Goal: Transaction & Acquisition: Download file/media

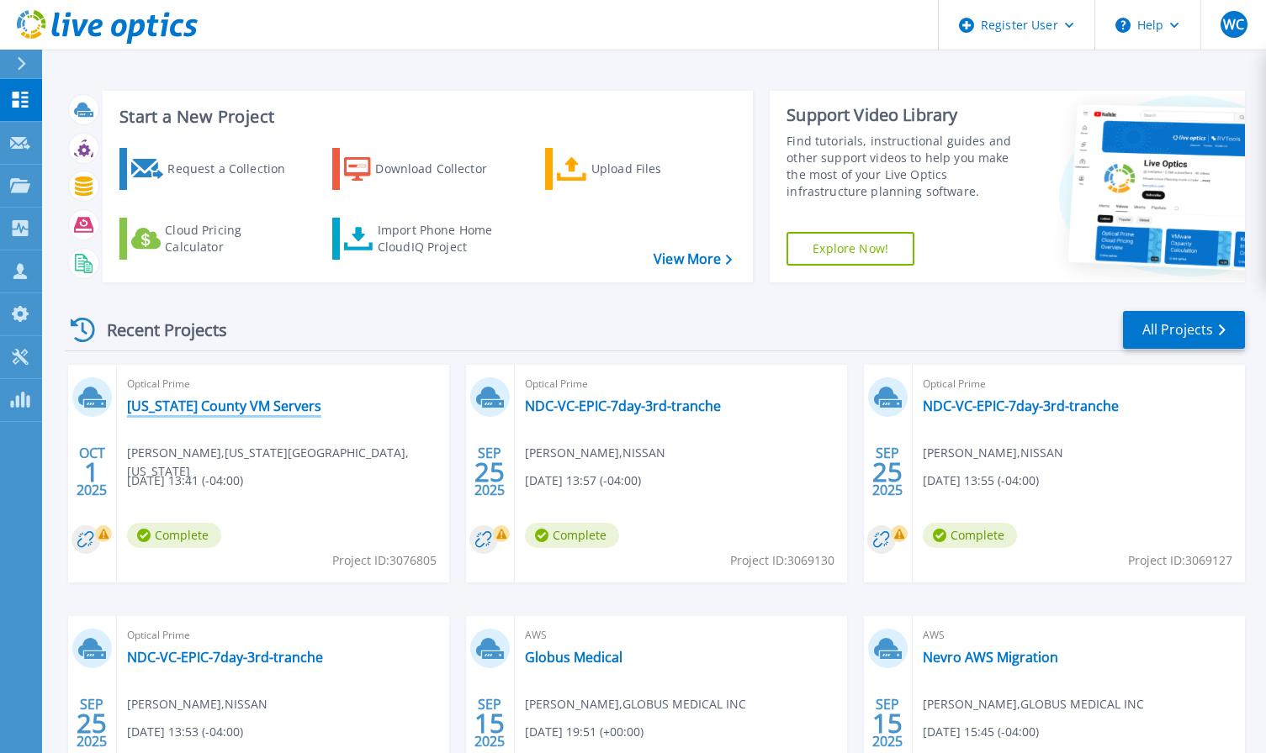
click at [249, 406] on link "[US_STATE] County VM Servers" at bounding box center [224, 406] width 194 height 17
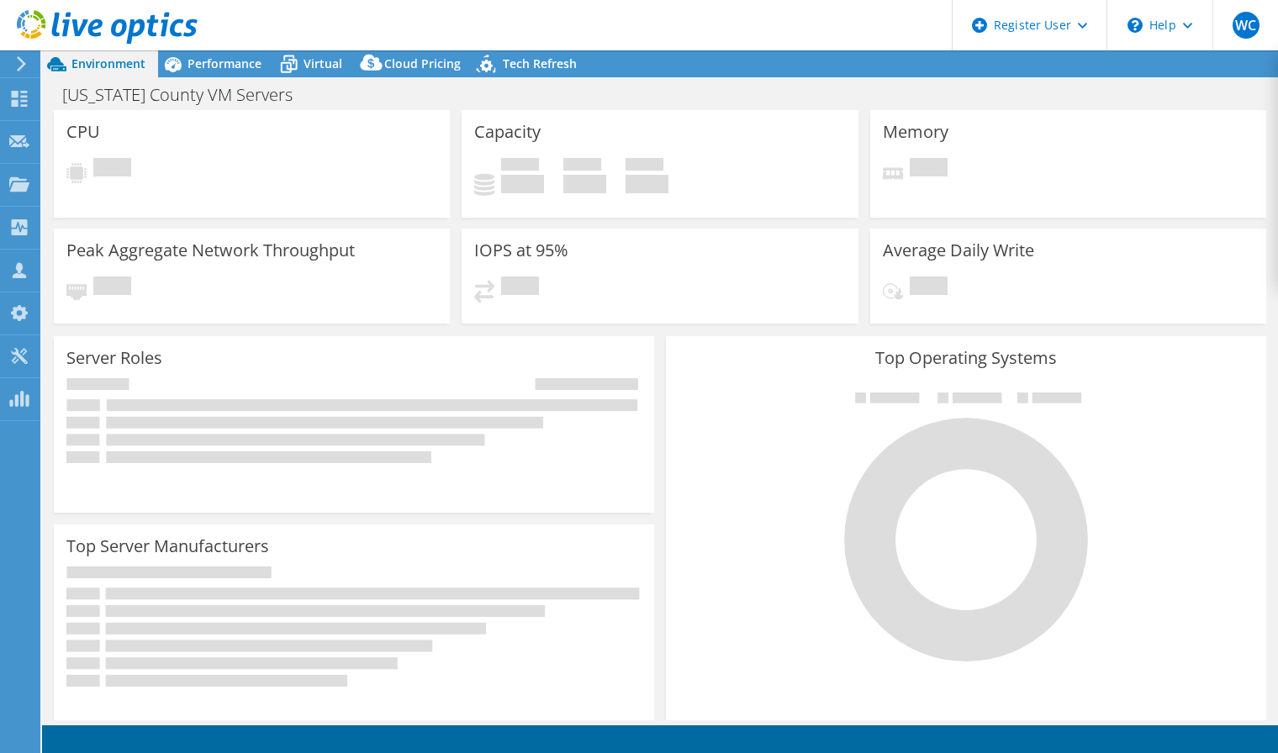
select select "USD"
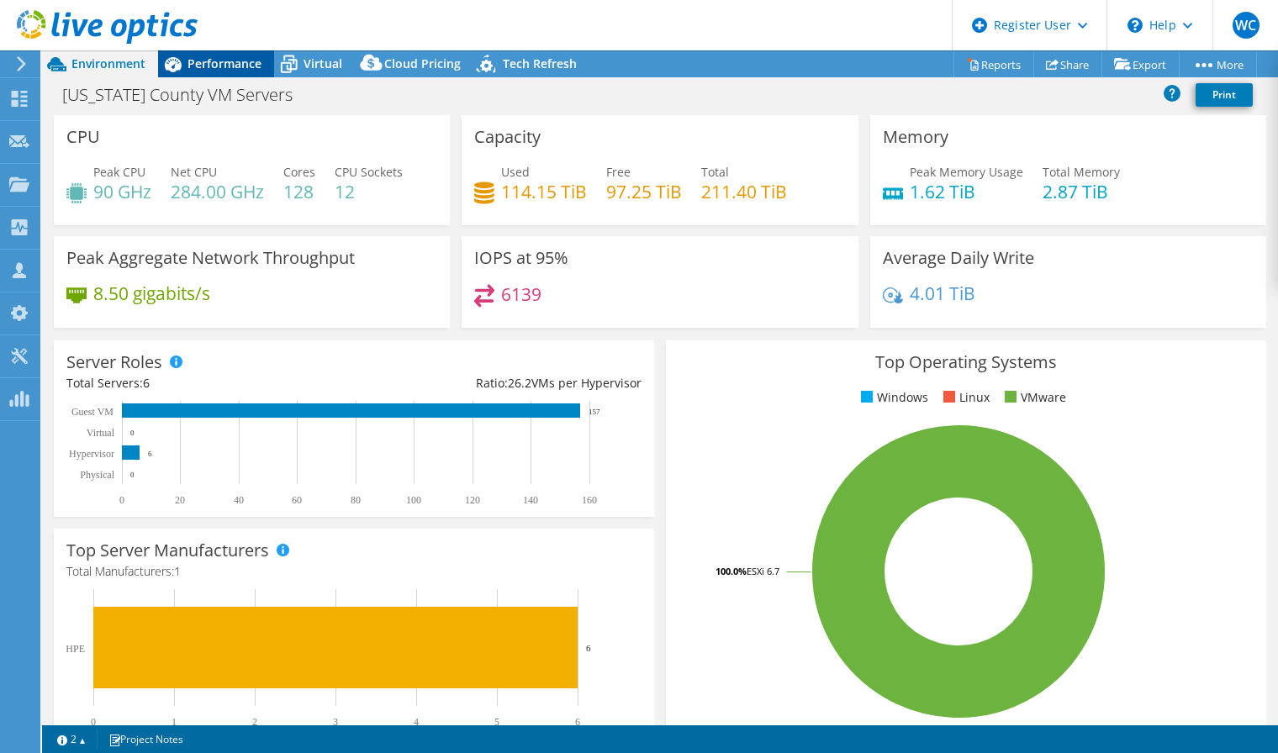
click at [234, 67] on span "Performance" at bounding box center [225, 63] width 74 height 16
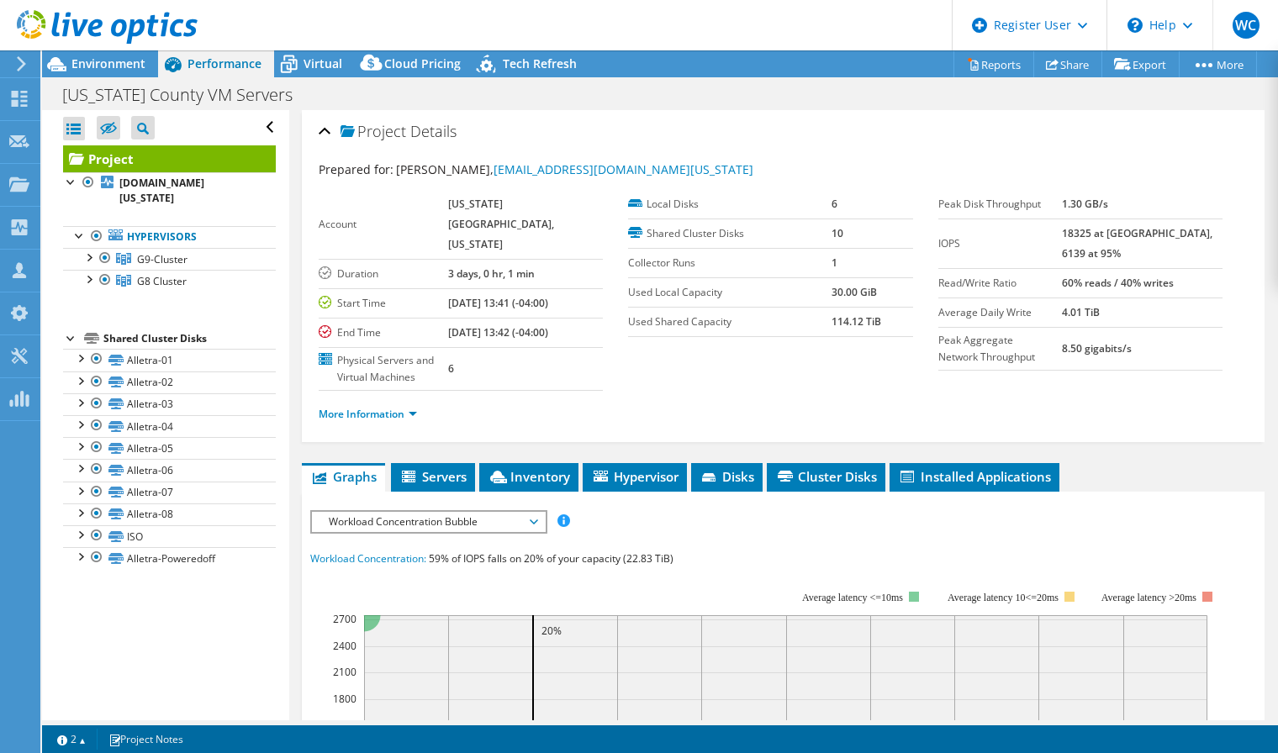
scroll to position [84, 0]
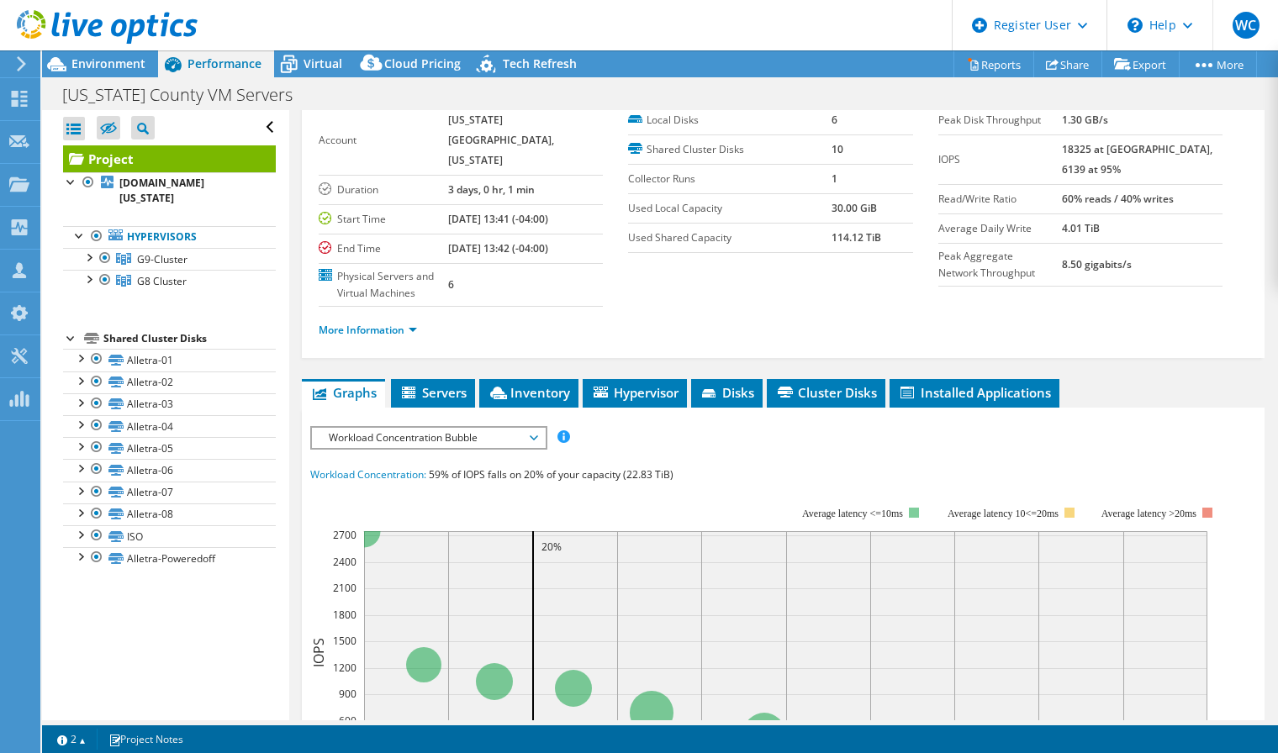
click at [462, 428] on span "Workload Concentration Bubble" at bounding box center [428, 438] width 216 height 20
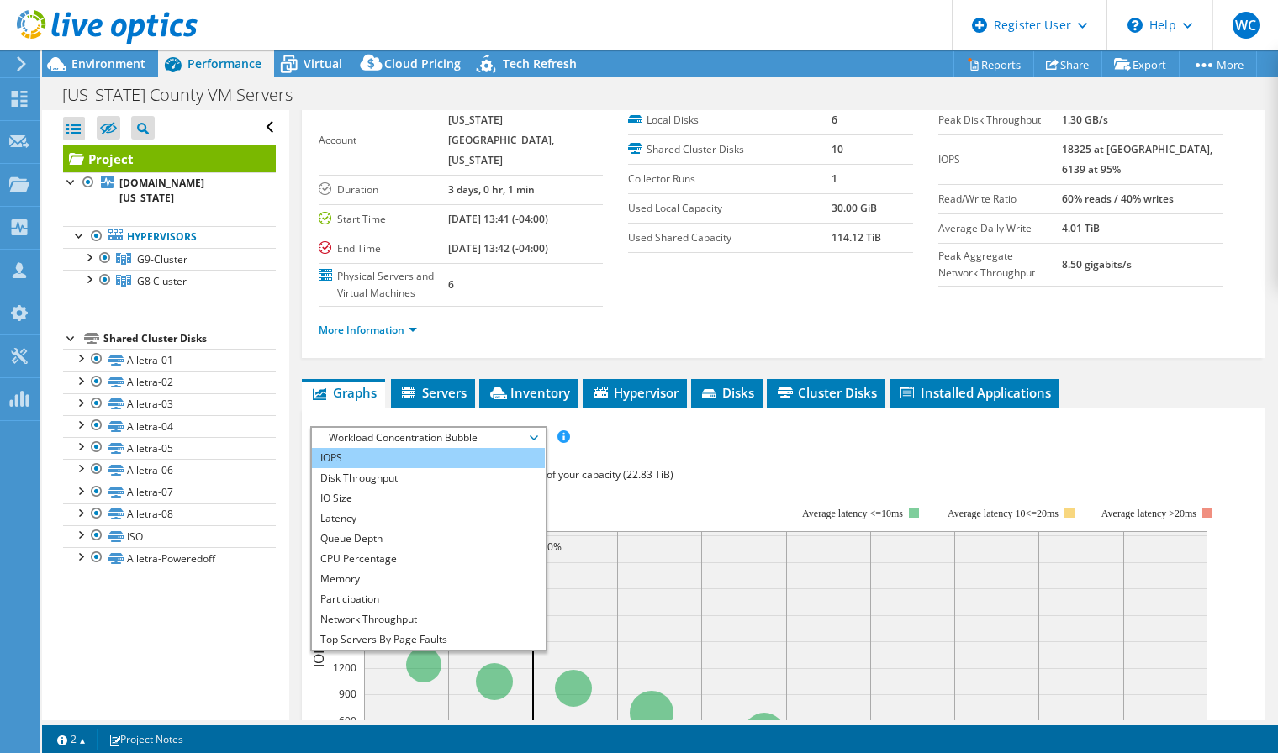
click at [388, 448] on li "IOPS" at bounding box center [428, 458] width 233 height 20
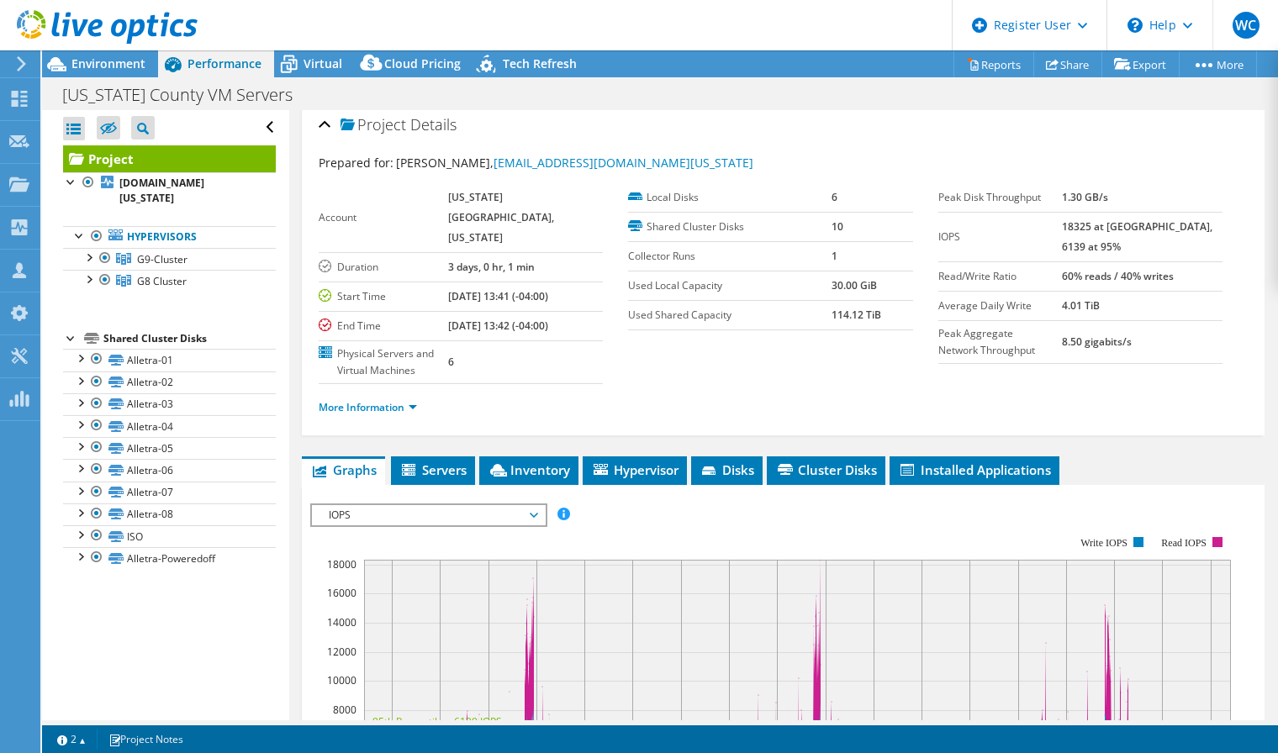
scroll to position [0, 0]
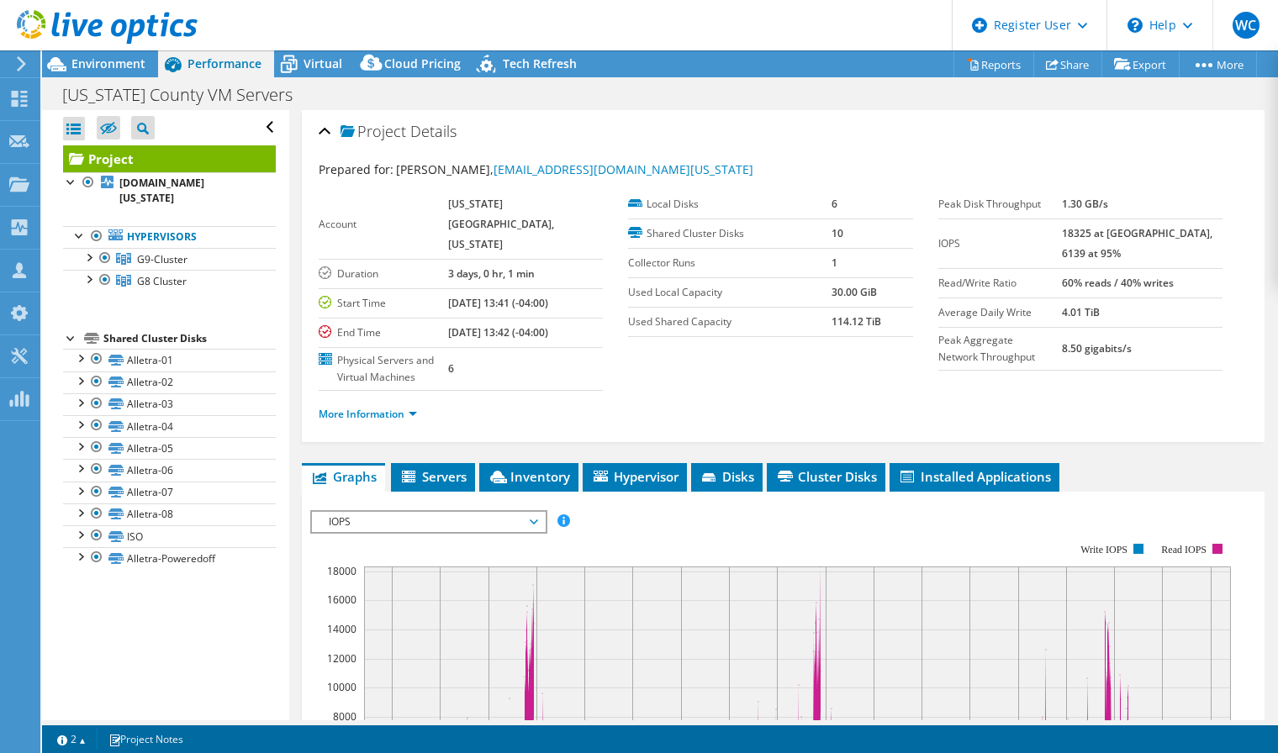
click at [493, 512] on span "IOPS" at bounding box center [428, 522] width 216 height 20
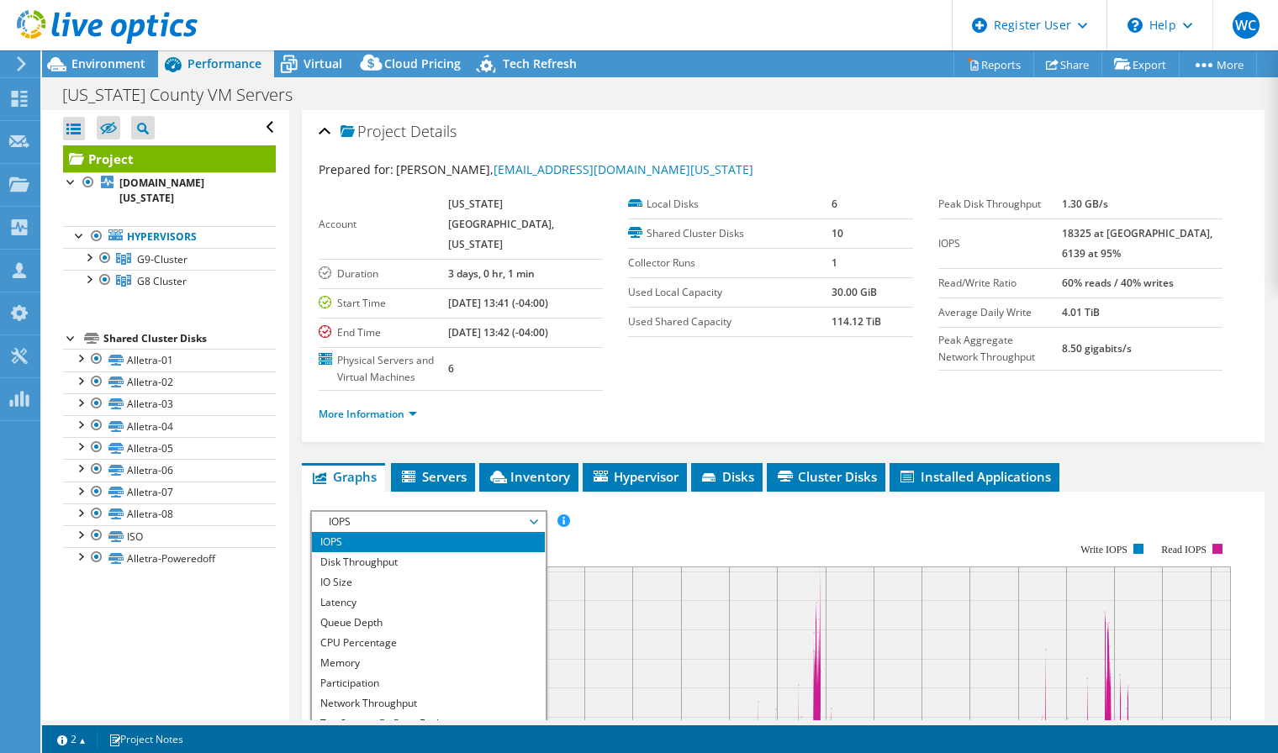
click at [658, 521] on rect at bounding box center [770, 689] width 921 height 336
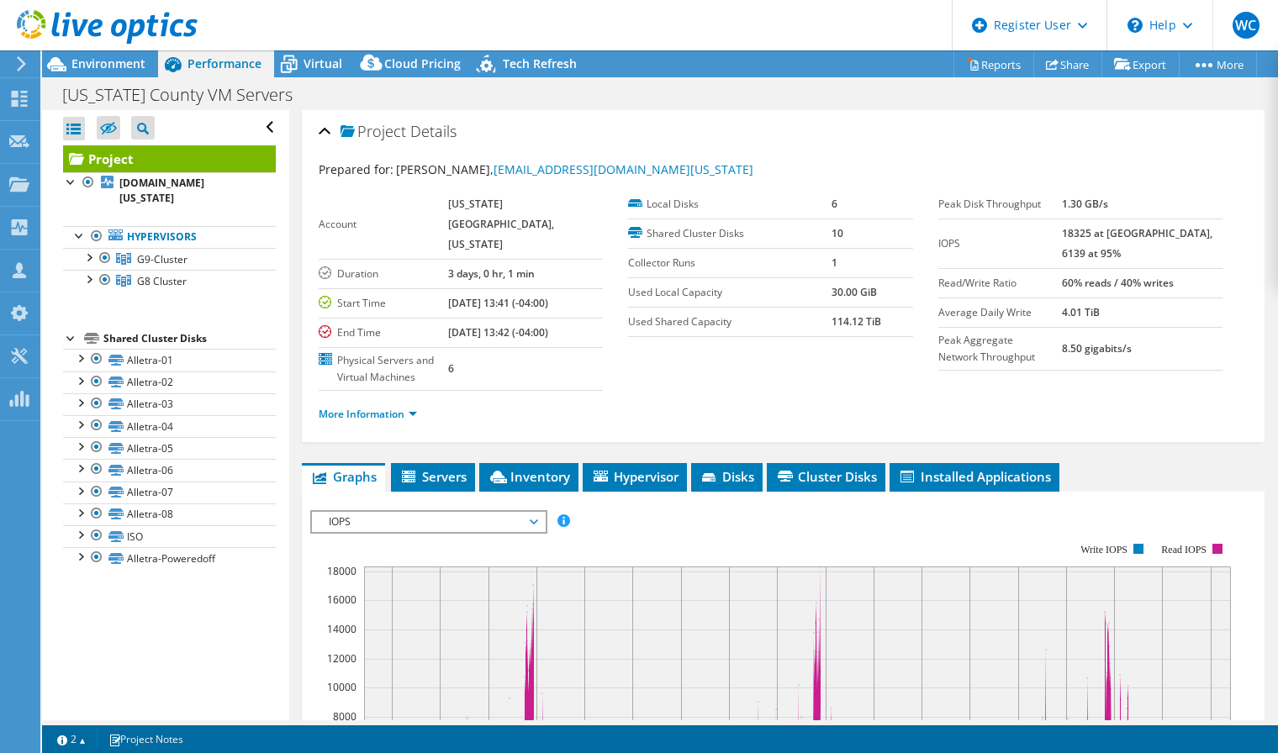
click at [384, 513] on div "IOPS IOPS Disk Throughput IO Size Latency Queue Depth CPU Percentage Memory Pag…" at bounding box center [428, 522] width 237 height 24
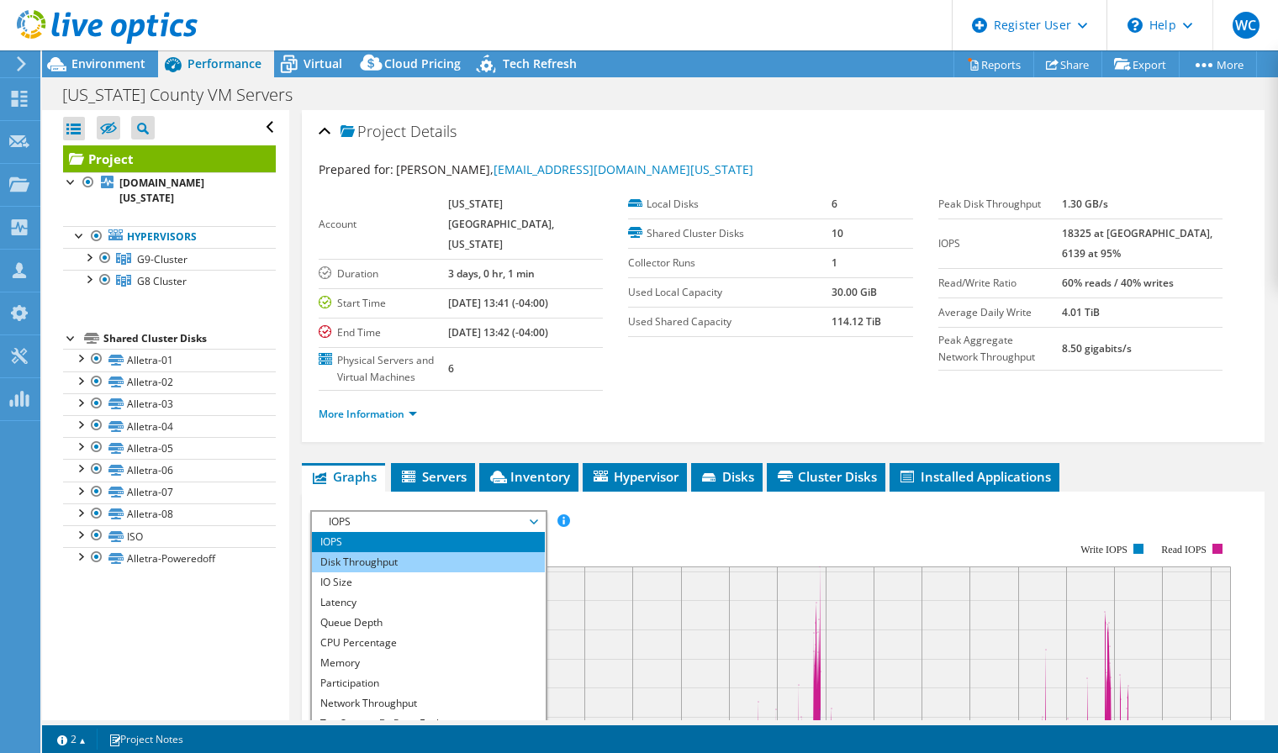
click at [378, 552] on li "Disk Throughput" at bounding box center [428, 562] width 233 height 20
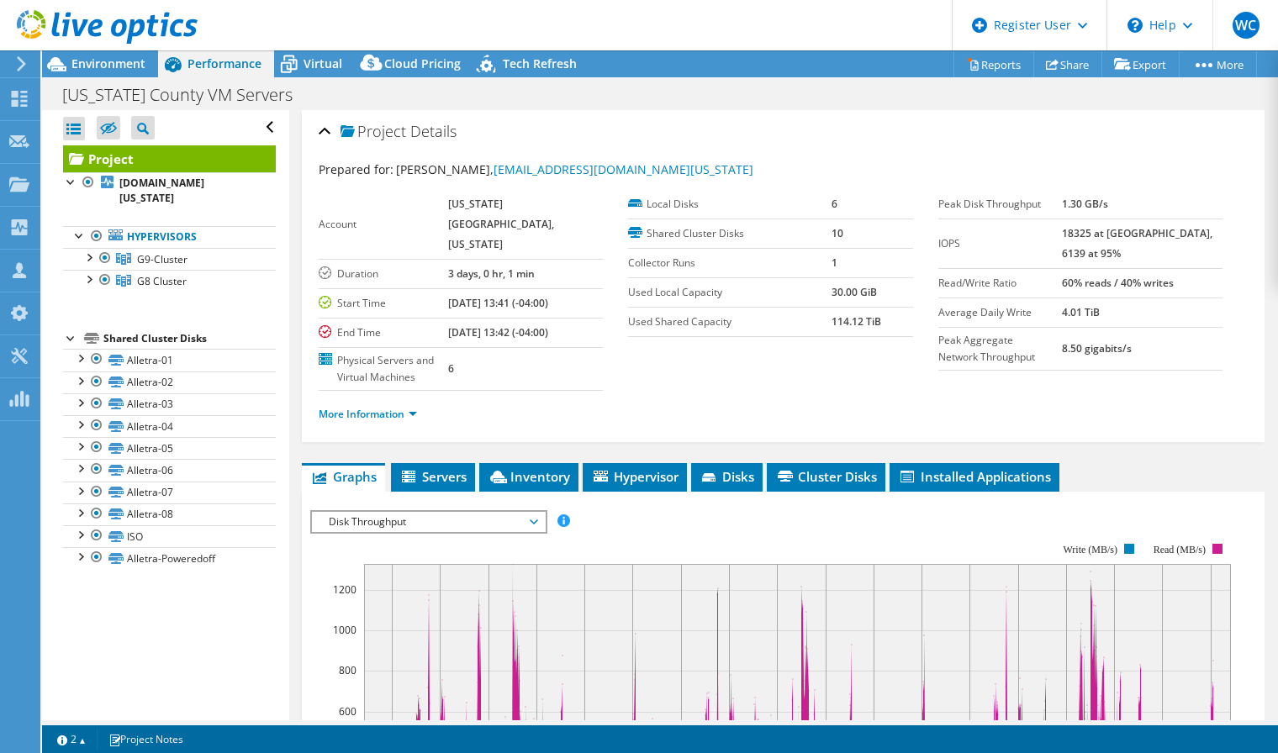
scroll to position [84, 0]
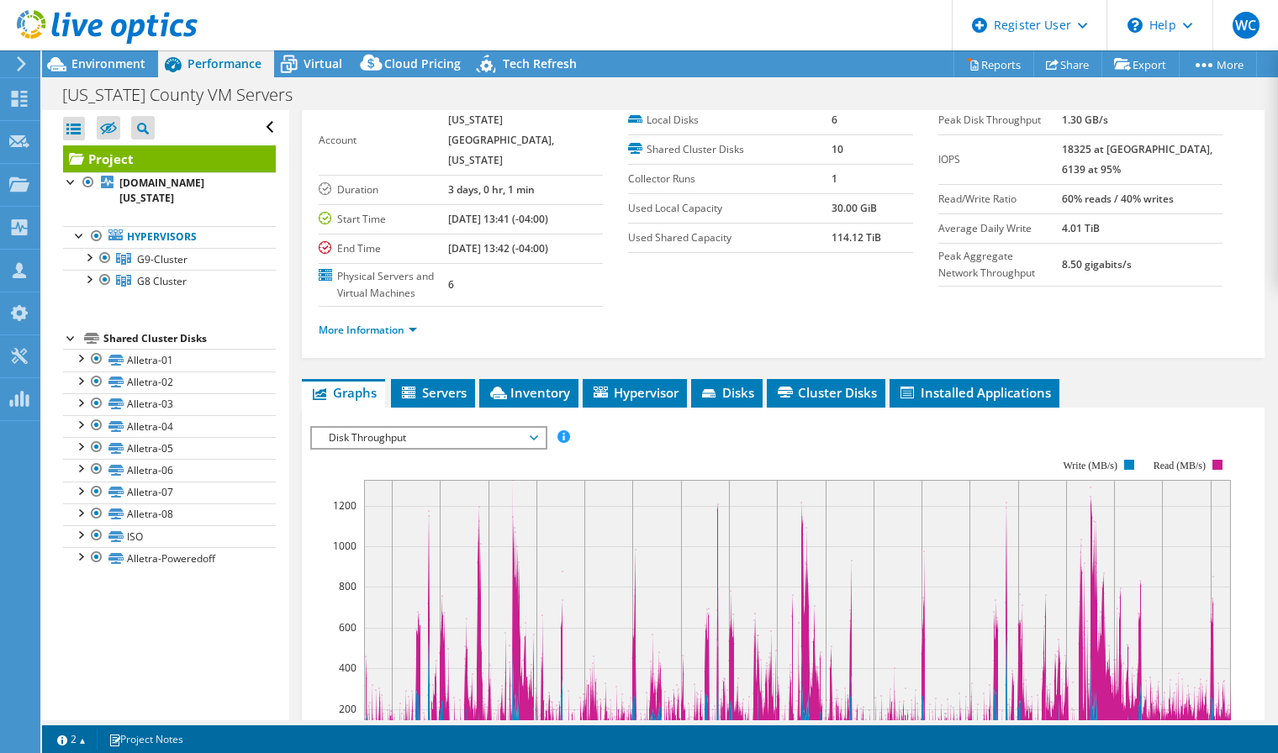
click at [410, 428] on span "Disk Throughput" at bounding box center [428, 438] width 216 height 20
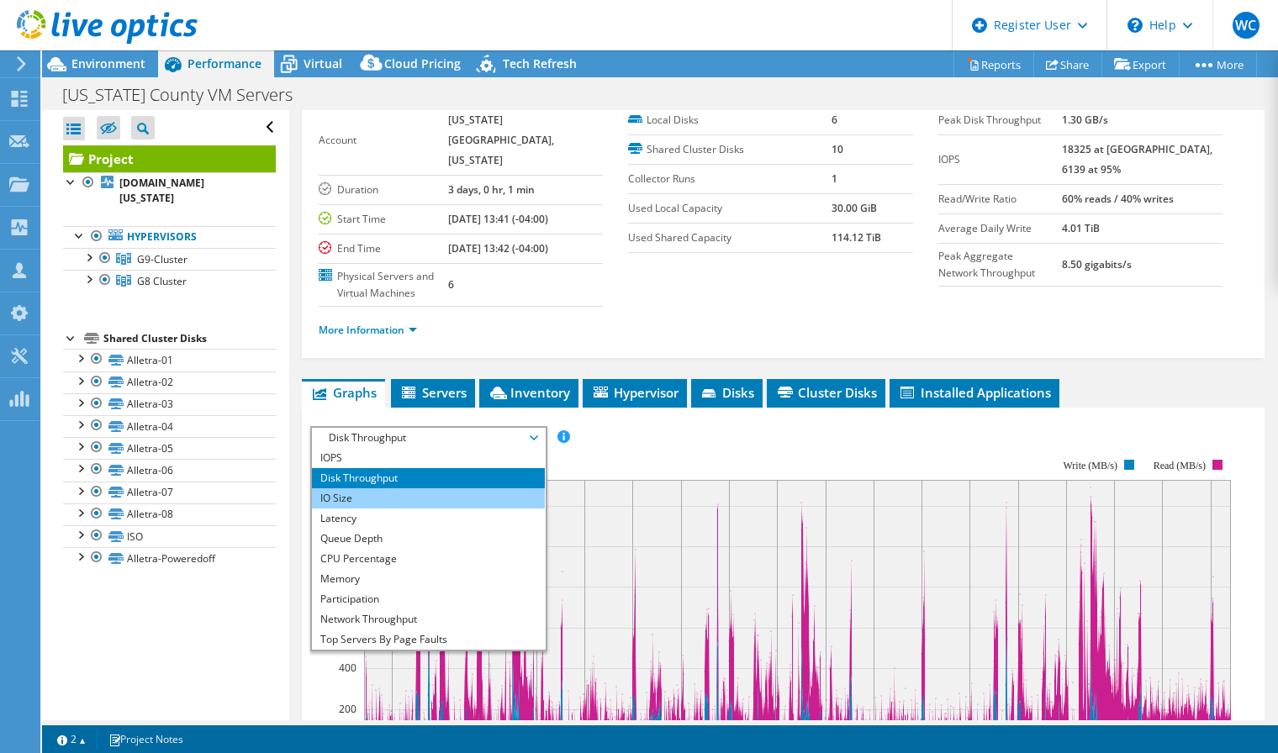
click at [386, 489] on li "IO Size" at bounding box center [428, 499] width 233 height 20
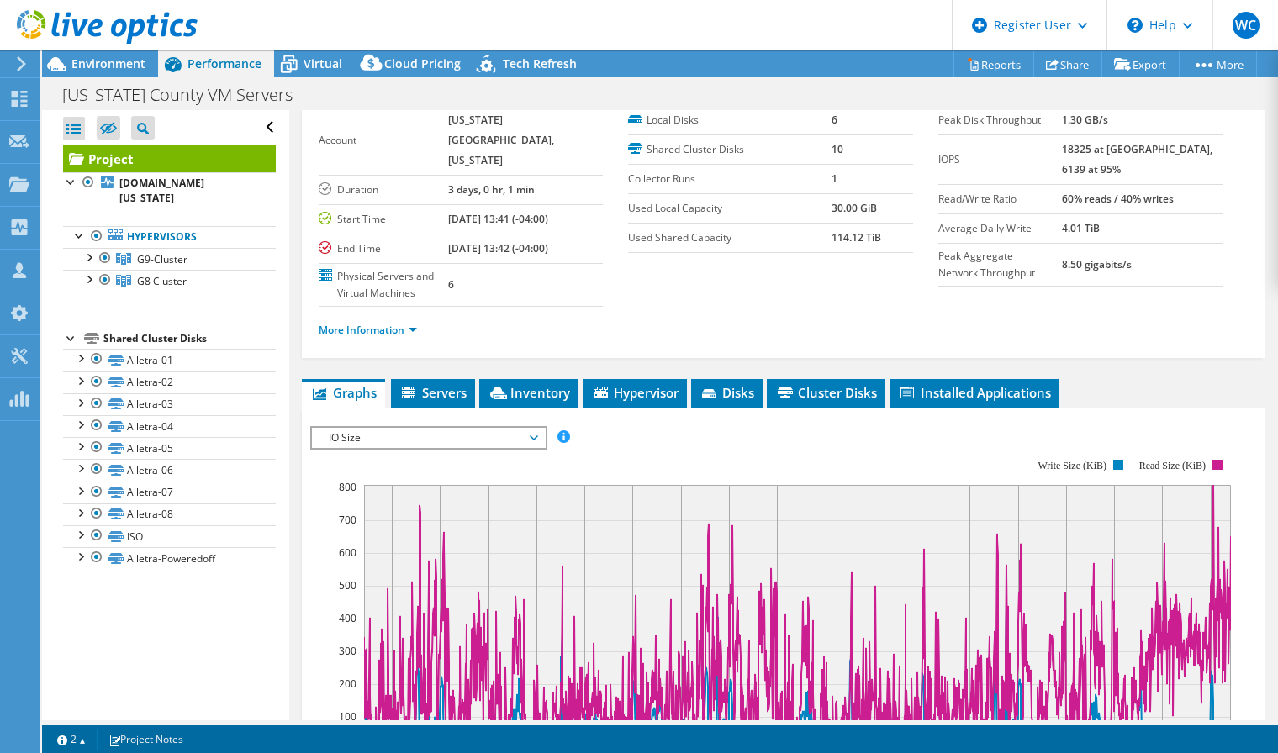
click at [400, 428] on span "IO Size" at bounding box center [428, 438] width 216 height 20
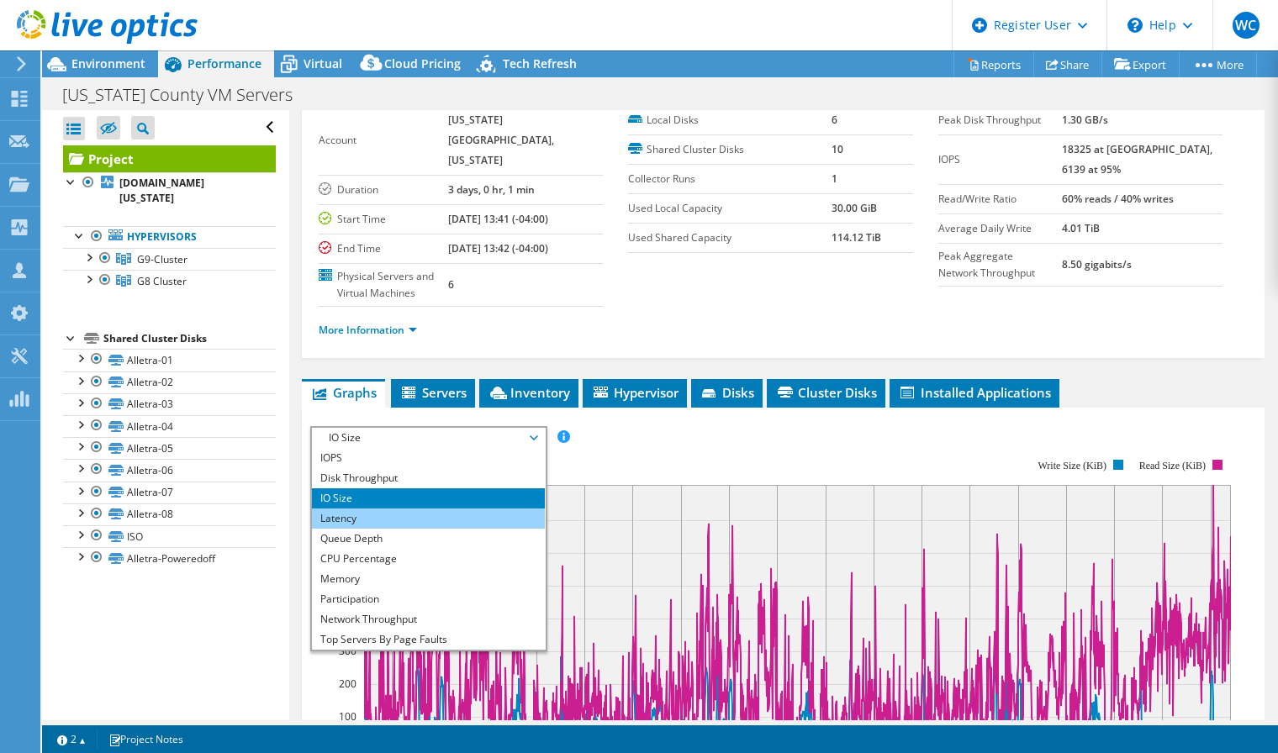
click at [369, 509] on li "Latency" at bounding box center [428, 519] width 233 height 20
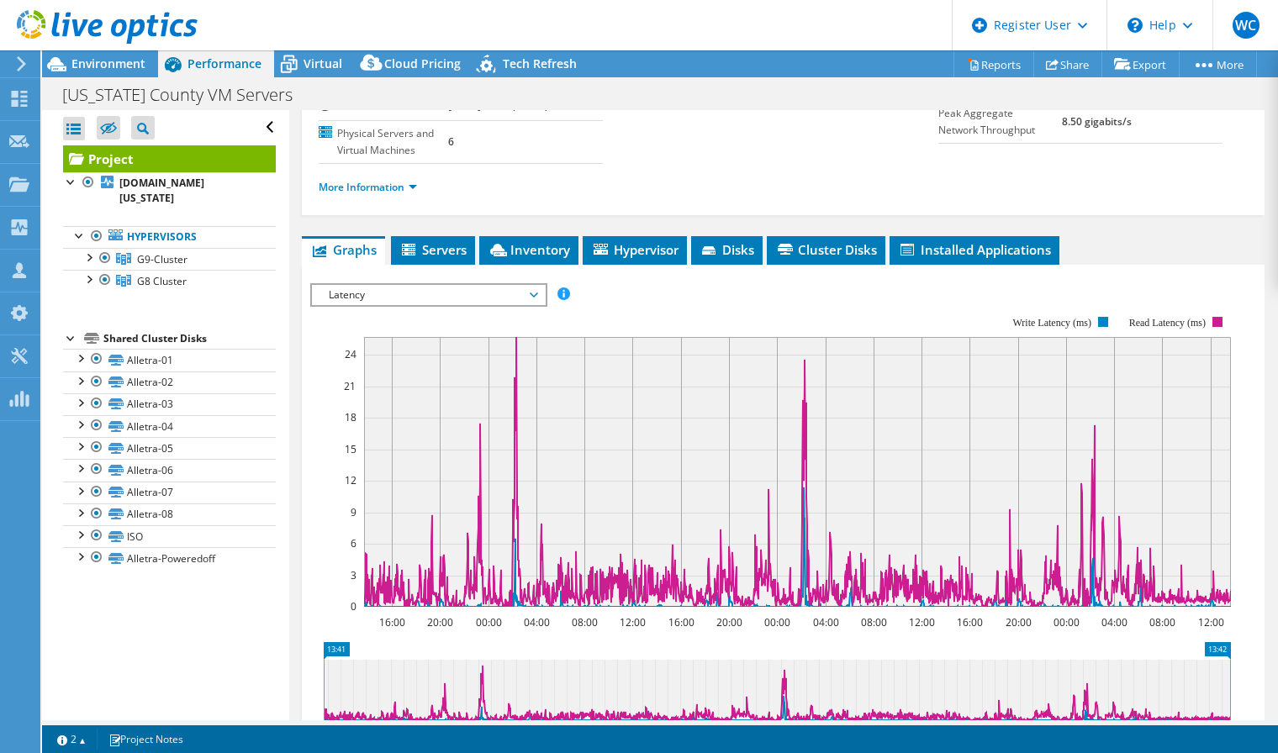
scroll to position [252, 0]
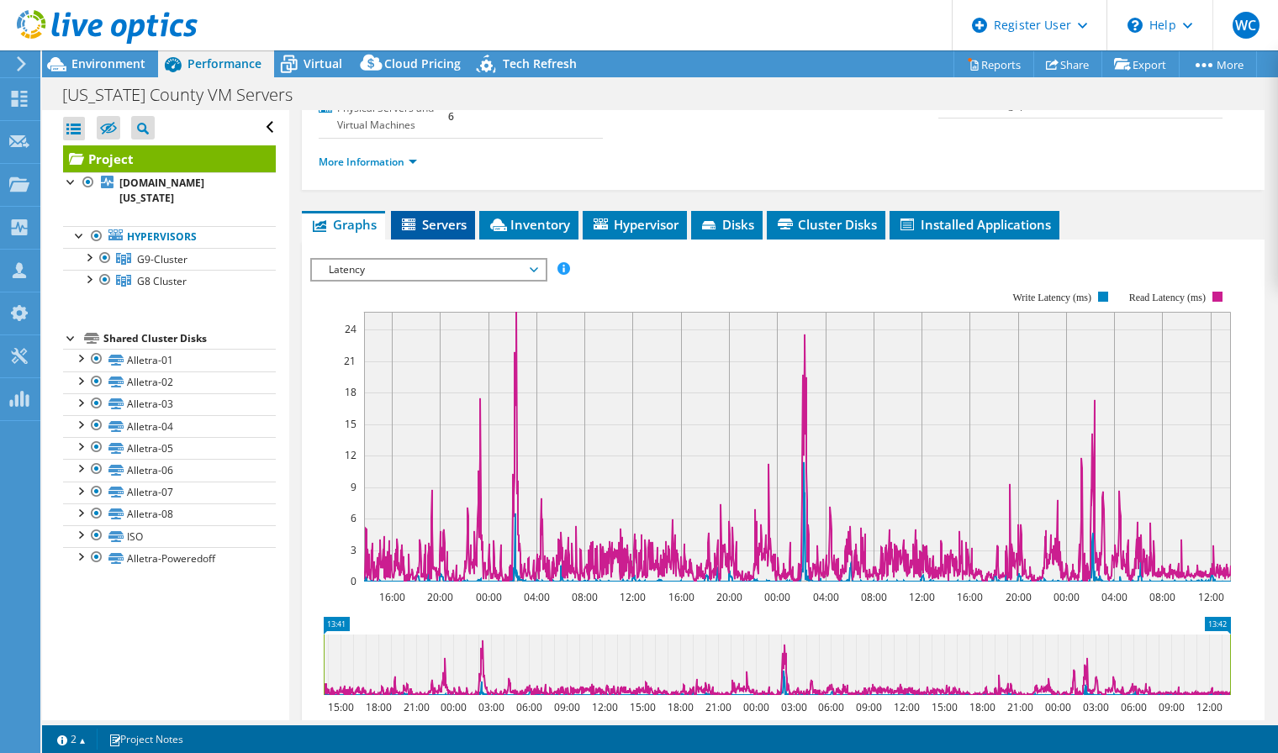
click at [431, 216] on span "Servers" at bounding box center [432, 224] width 67 height 17
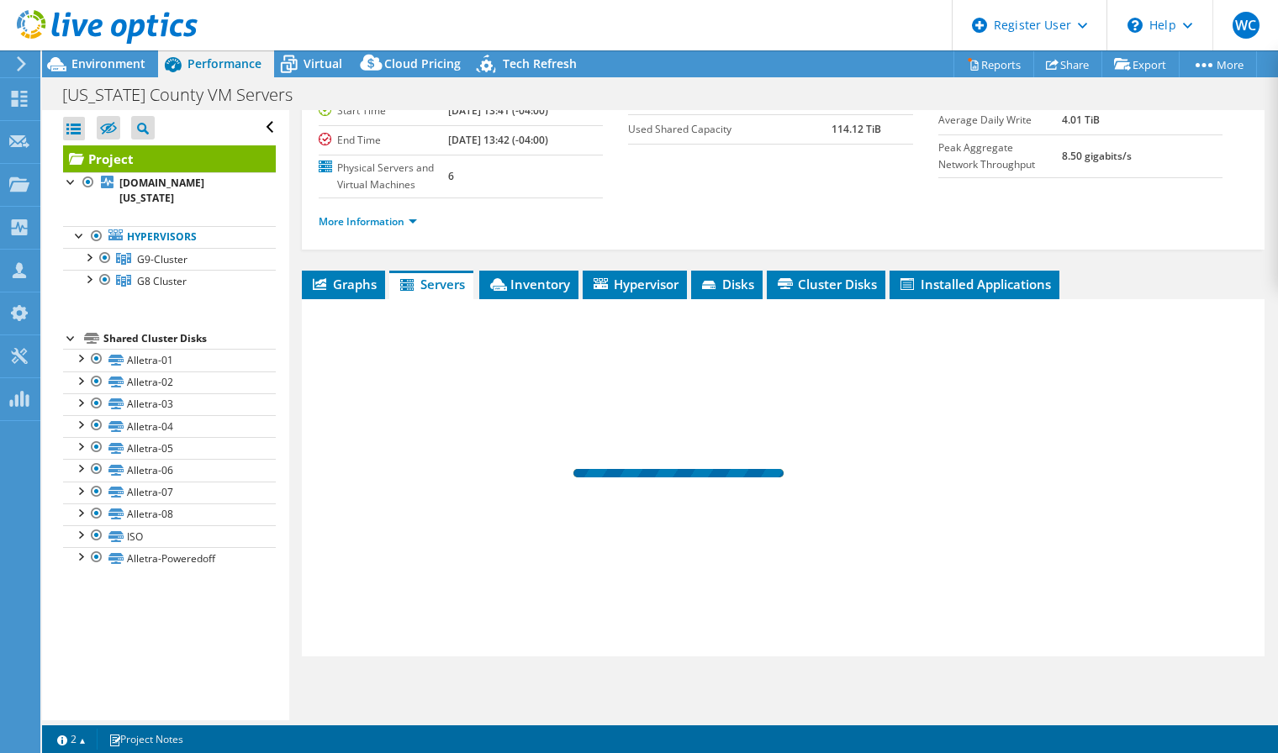
scroll to position [172, 0]
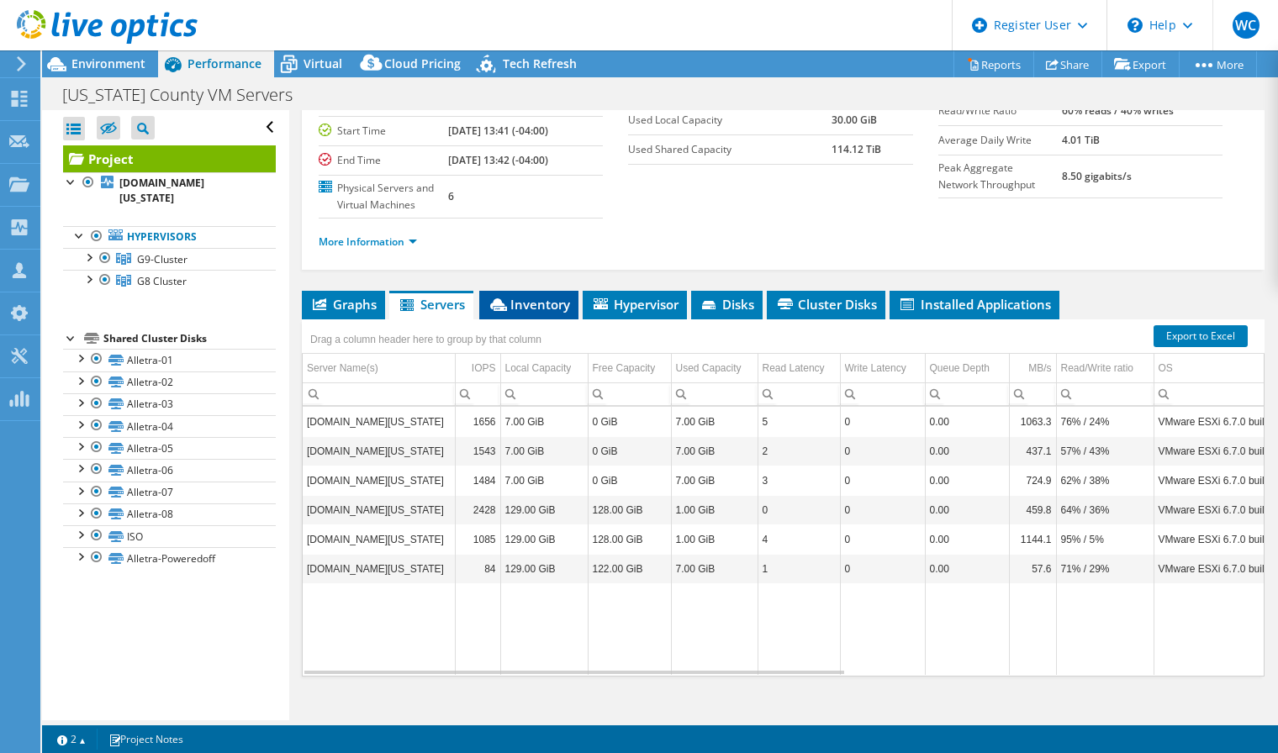
click at [525, 296] on span "Inventory" at bounding box center [529, 304] width 82 height 17
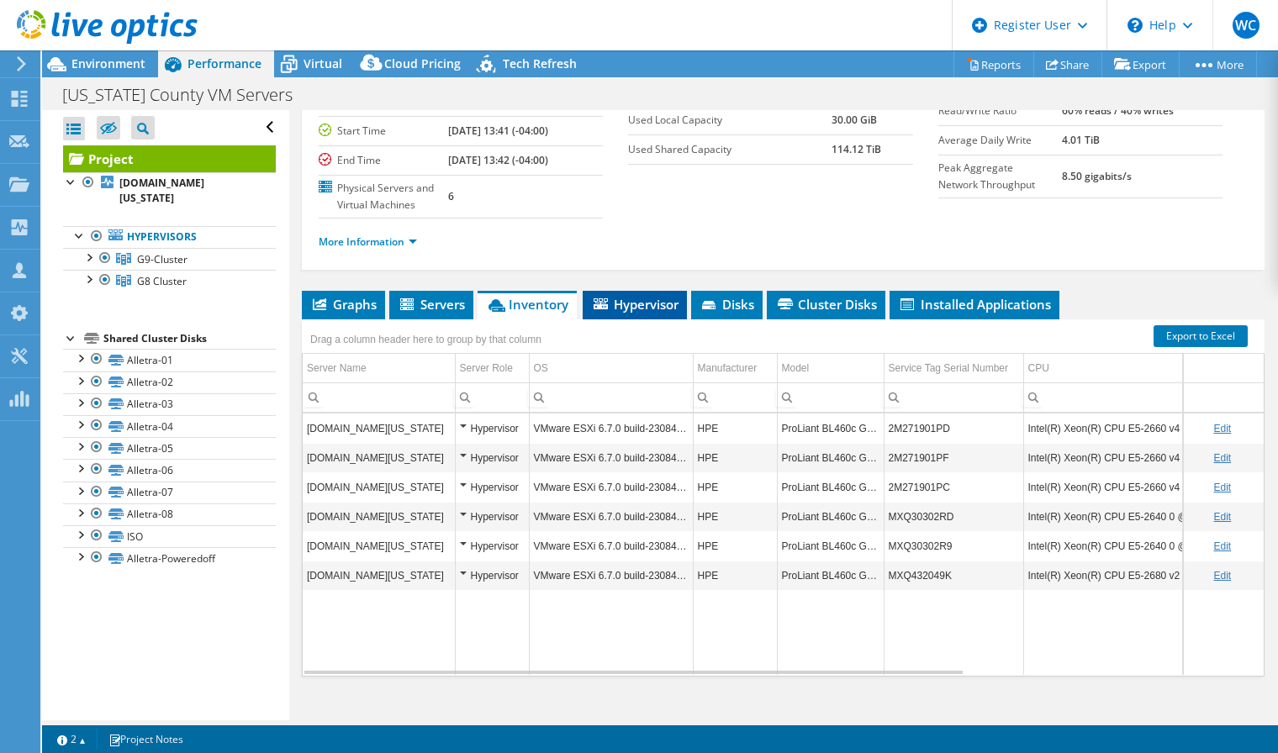
click at [616, 296] on span "Hypervisor" at bounding box center [634, 304] width 87 height 17
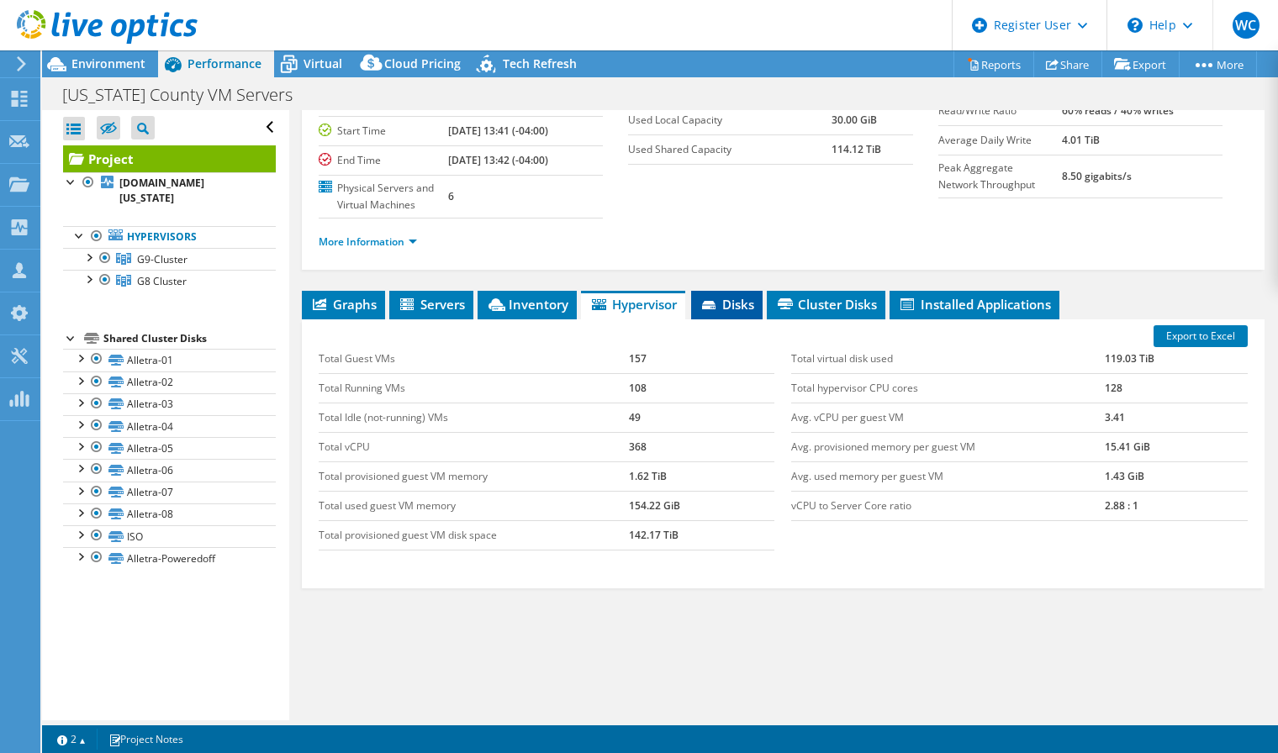
click at [737, 296] on span "Disks" at bounding box center [727, 304] width 55 height 17
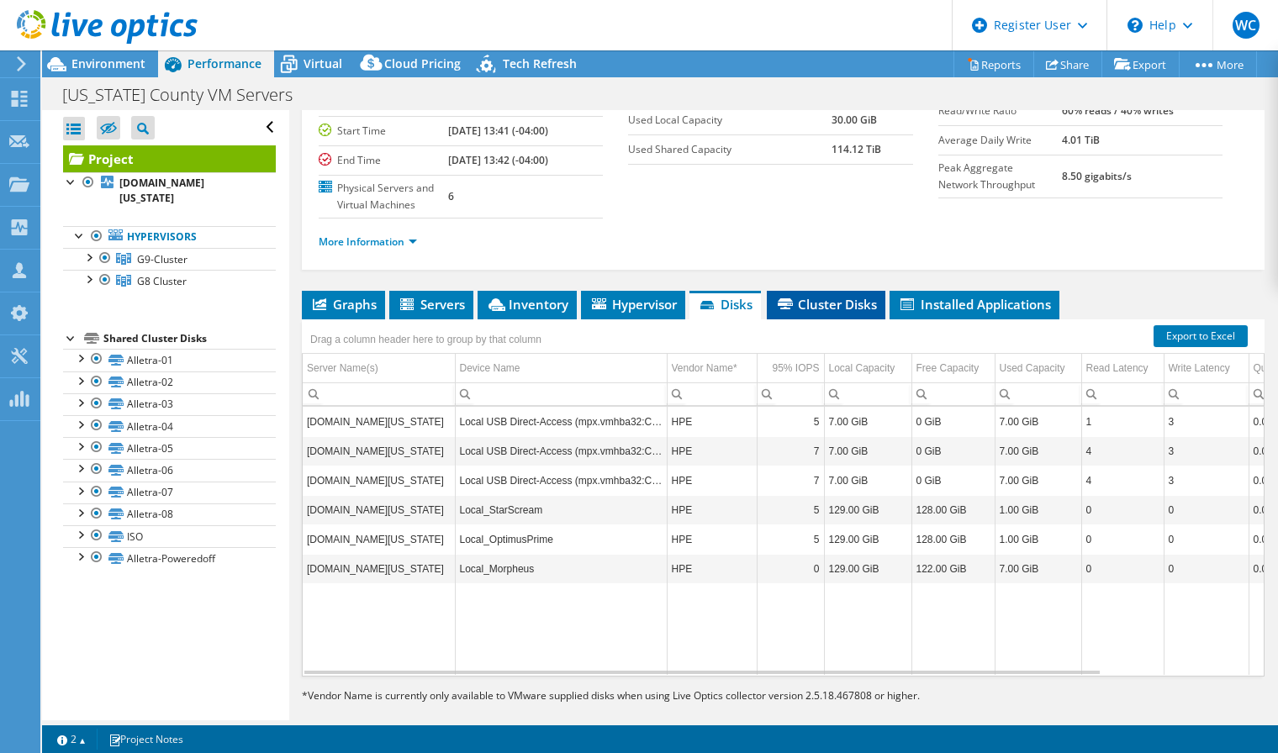
click at [824, 296] on span "Cluster Disks" at bounding box center [826, 304] width 102 height 17
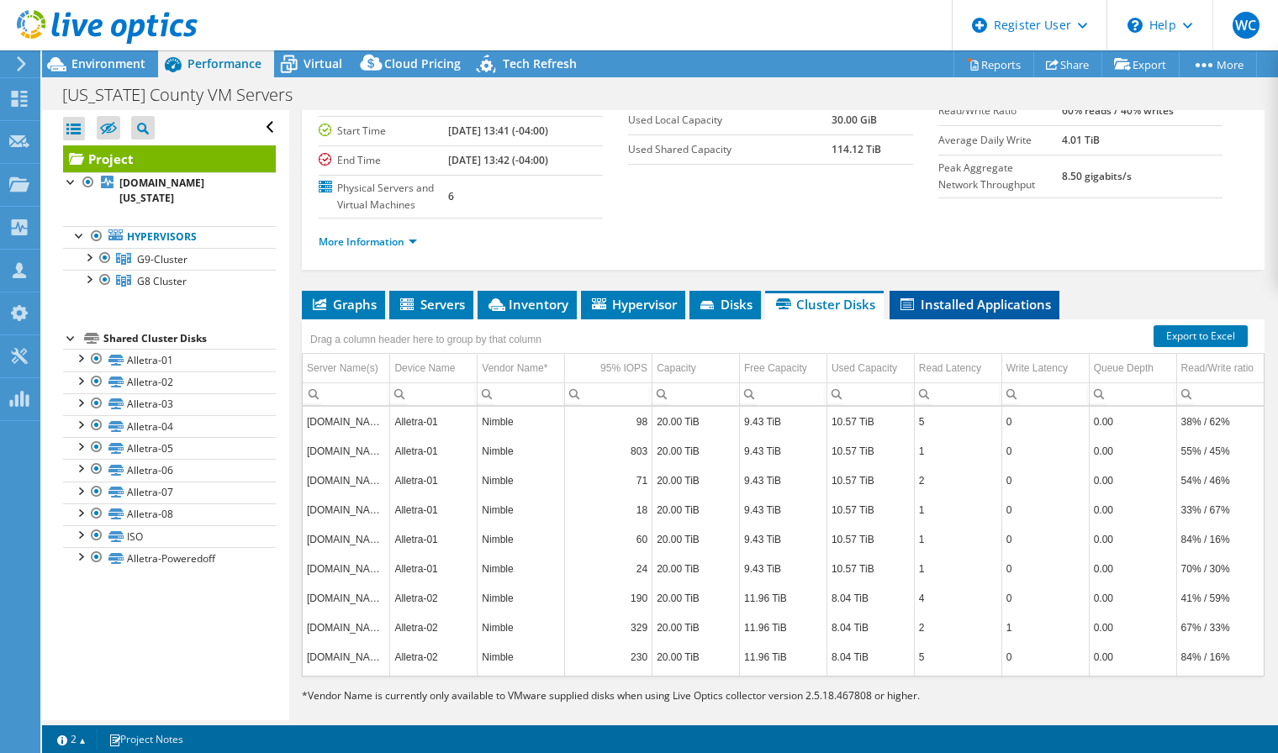
click at [944, 296] on span "Installed Applications" at bounding box center [974, 304] width 153 height 17
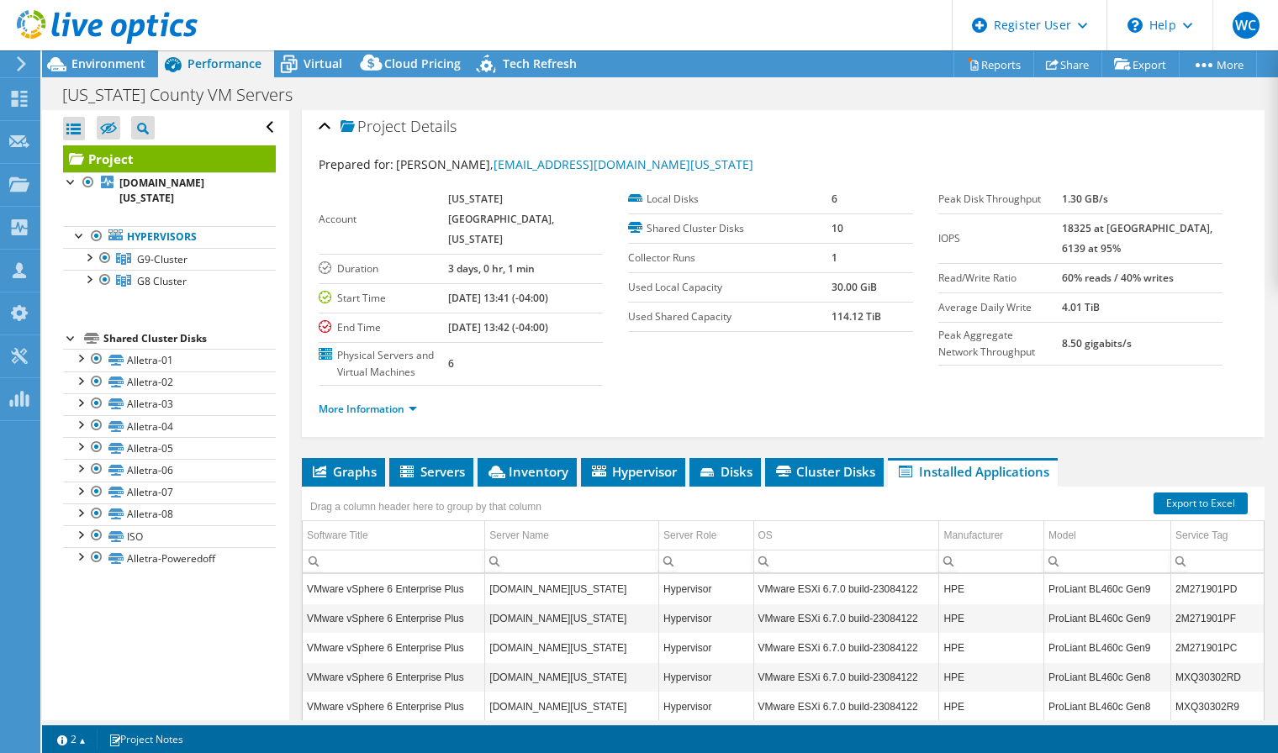
scroll to position [0, 0]
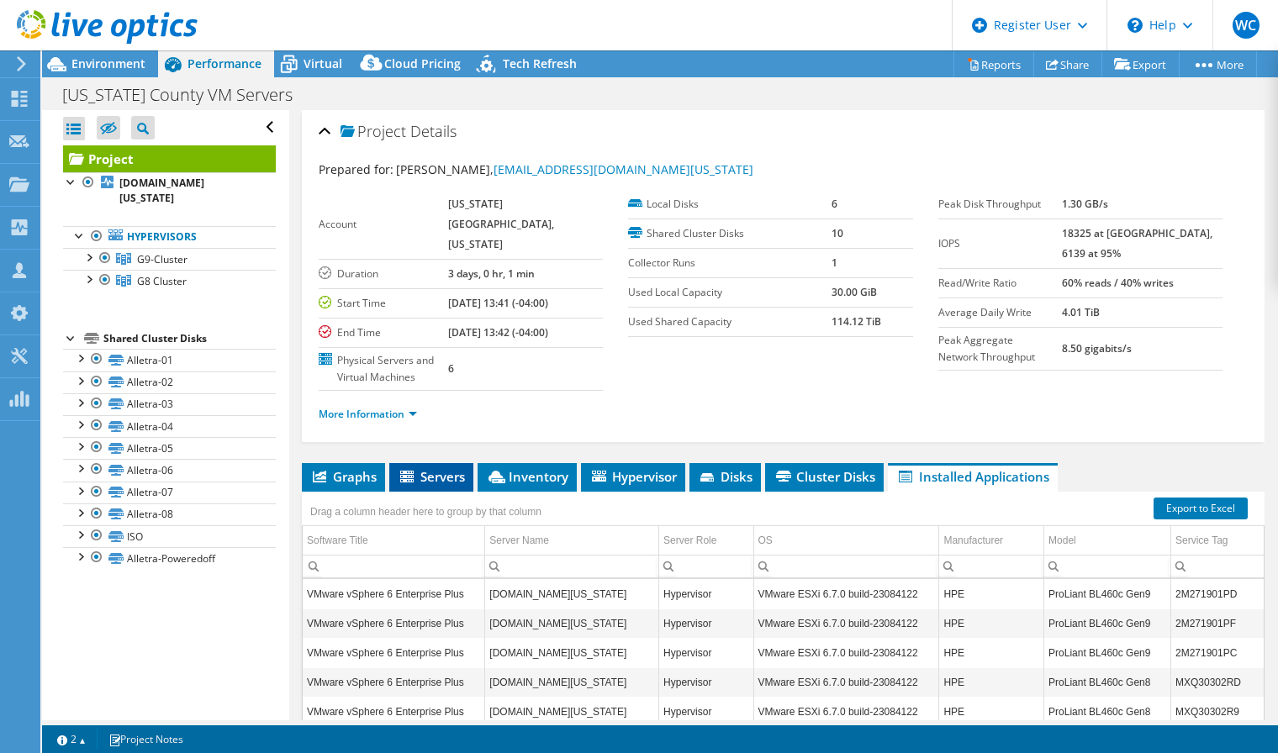
click at [421, 468] on span "Servers" at bounding box center [431, 476] width 67 height 17
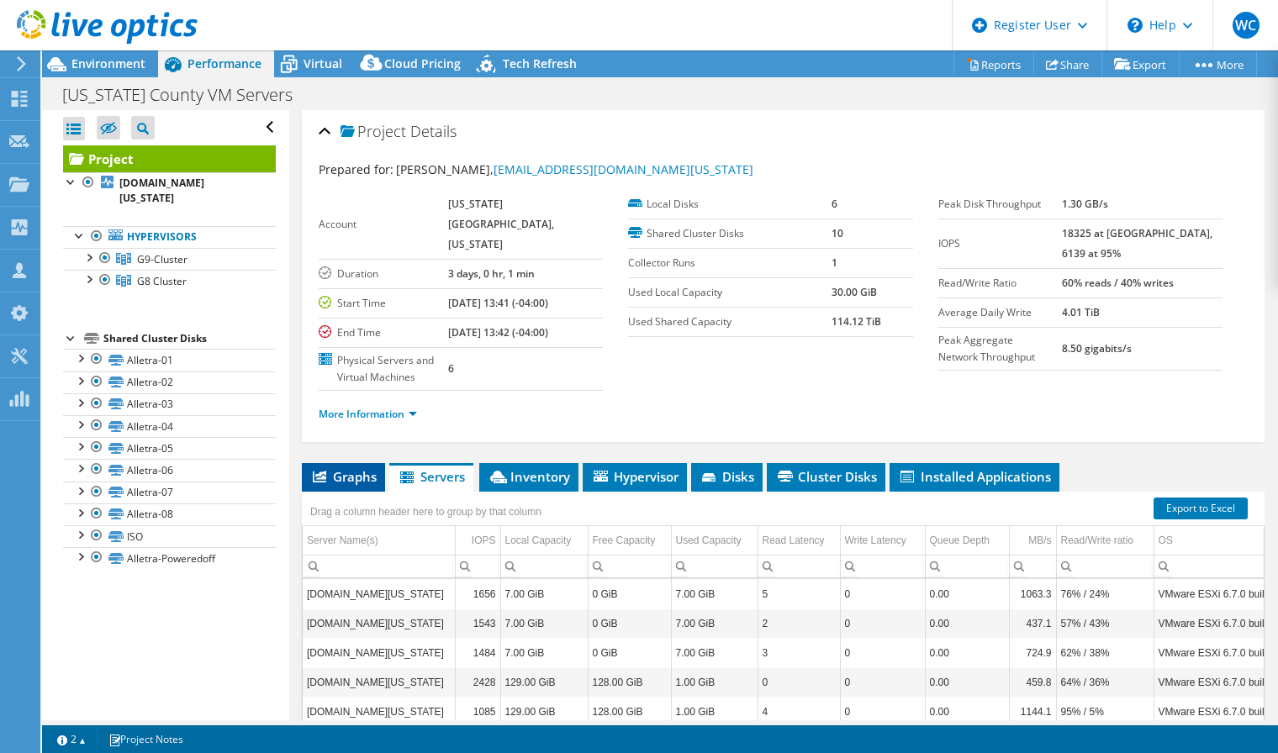
click at [362, 468] on span "Graphs" at bounding box center [343, 476] width 66 height 17
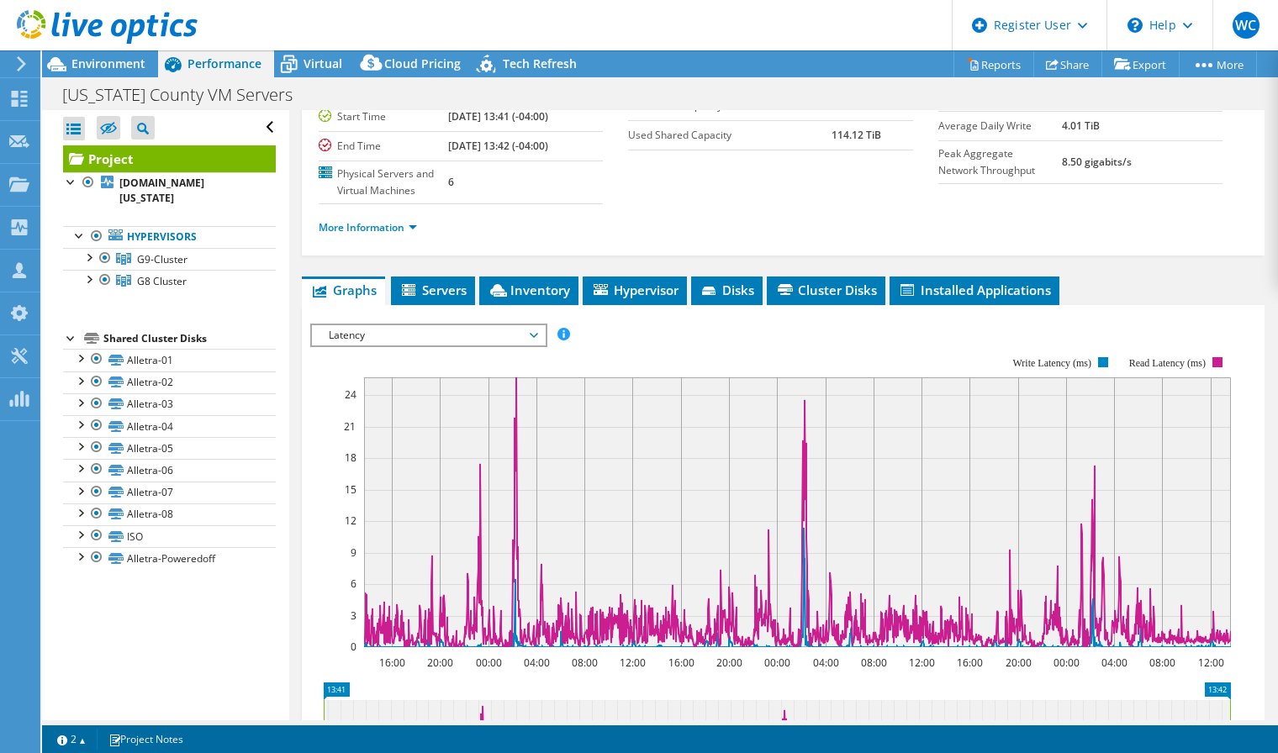
scroll to position [252, 0]
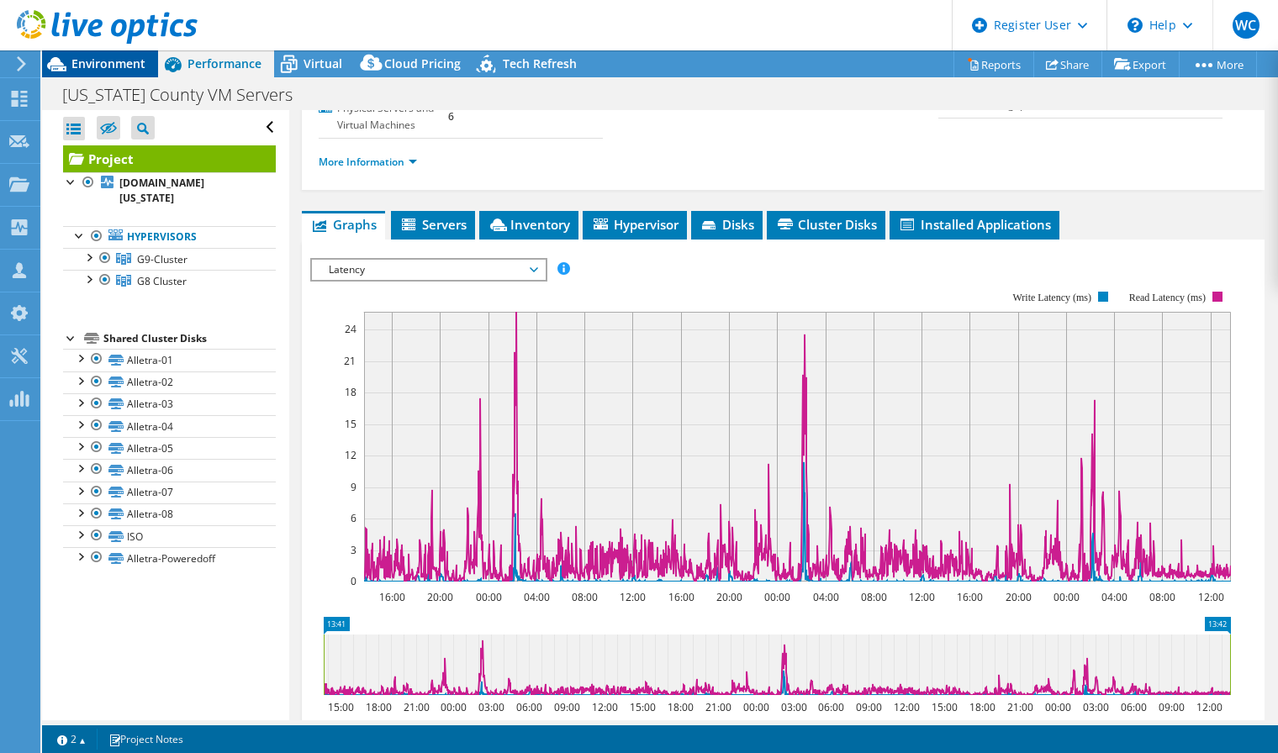
click at [111, 62] on span "Environment" at bounding box center [108, 63] width 74 height 16
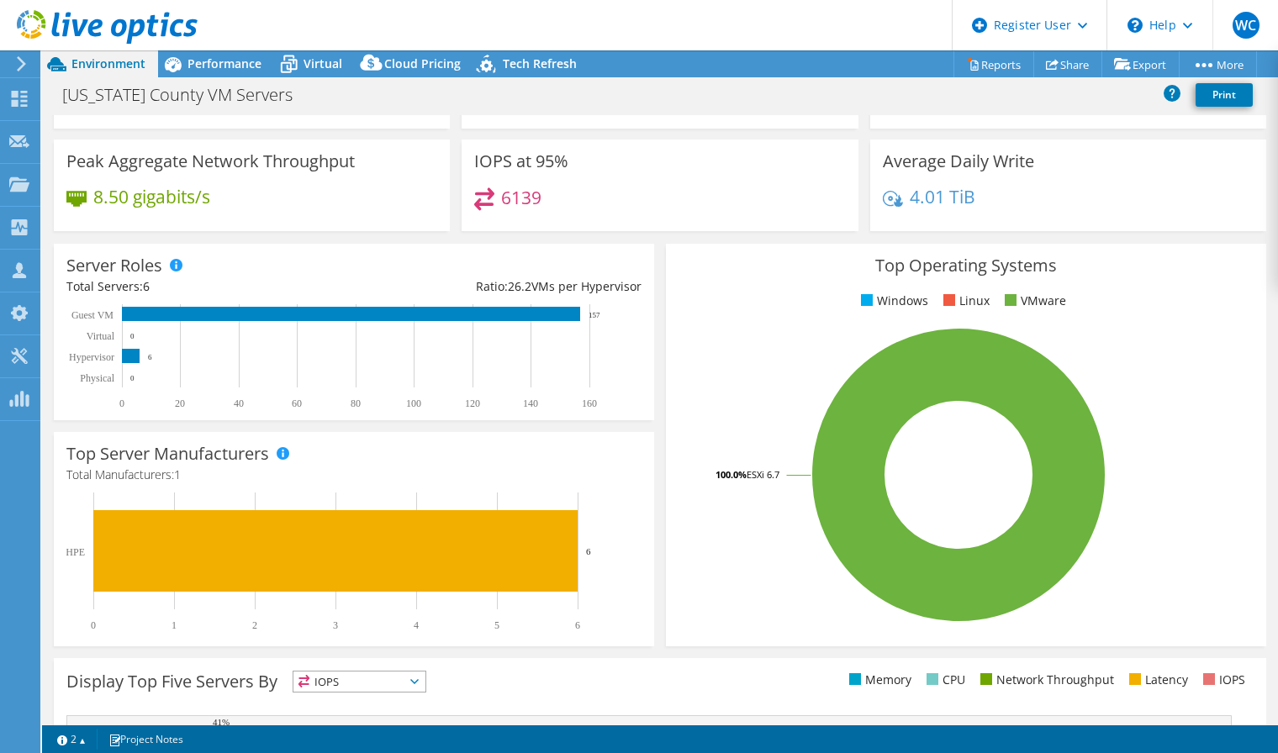
scroll to position [0, 0]
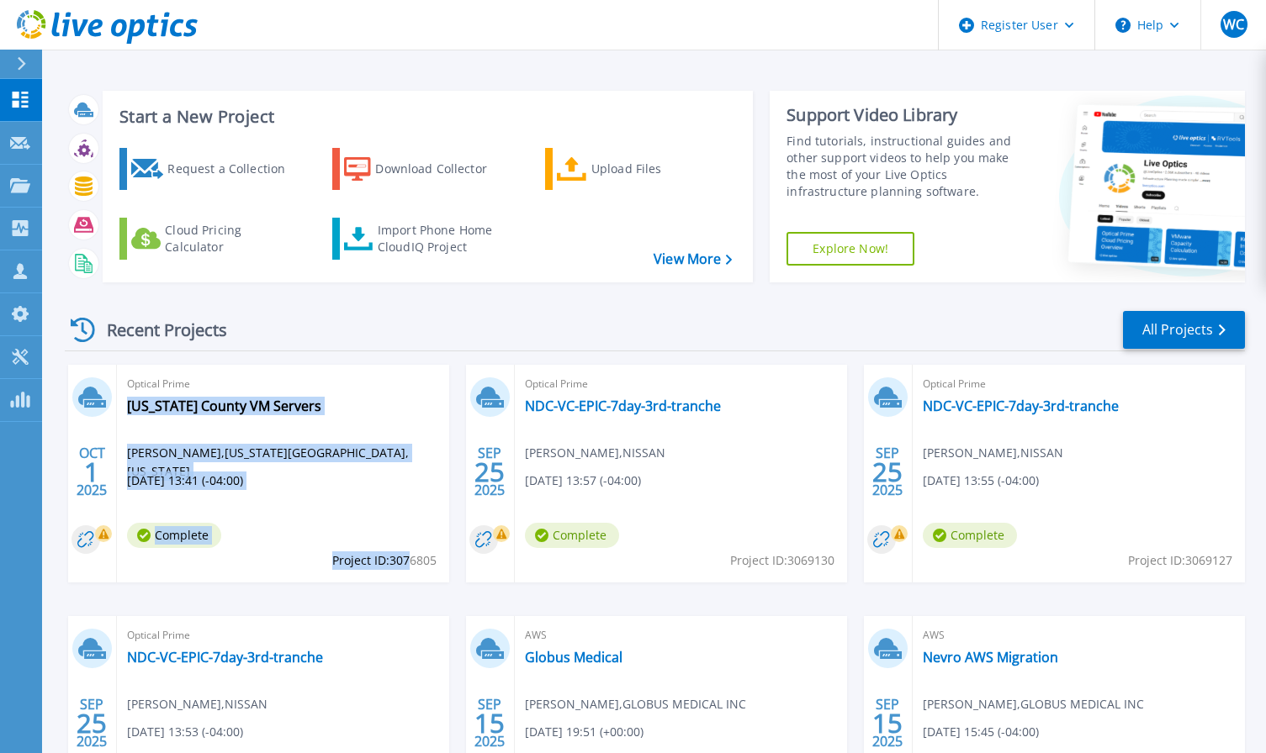
drag, startPoint x: 438, startPoint y: 563, endPoint x: 410, endPoint y: 563, distance: 28.6
click at [410, 563] on div "Optical Prime Delaware County VM Servers Michael Campellone , DELAWARE COUNTY, …" at bounding box center [283, 474] width 332 height 218
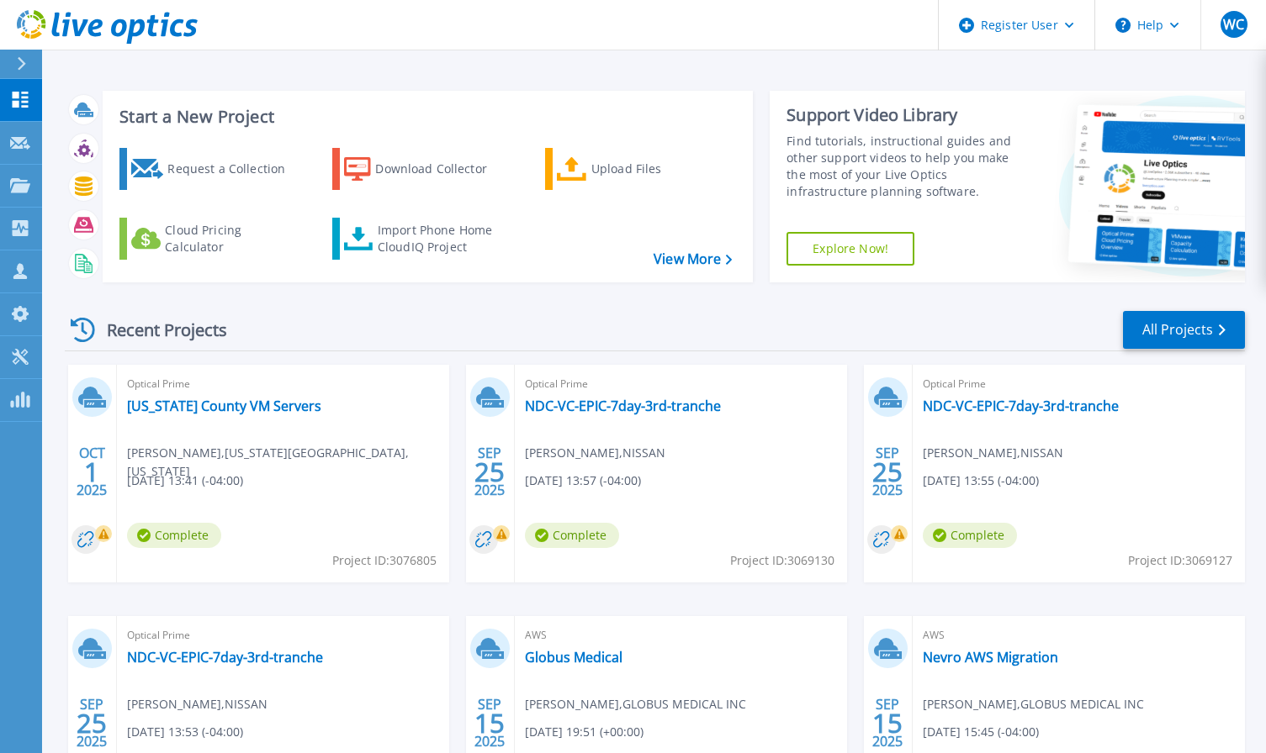
click at [421, 564] on span "Project ID: 3076805" at bounding box center [384, 561] width 104 height 18
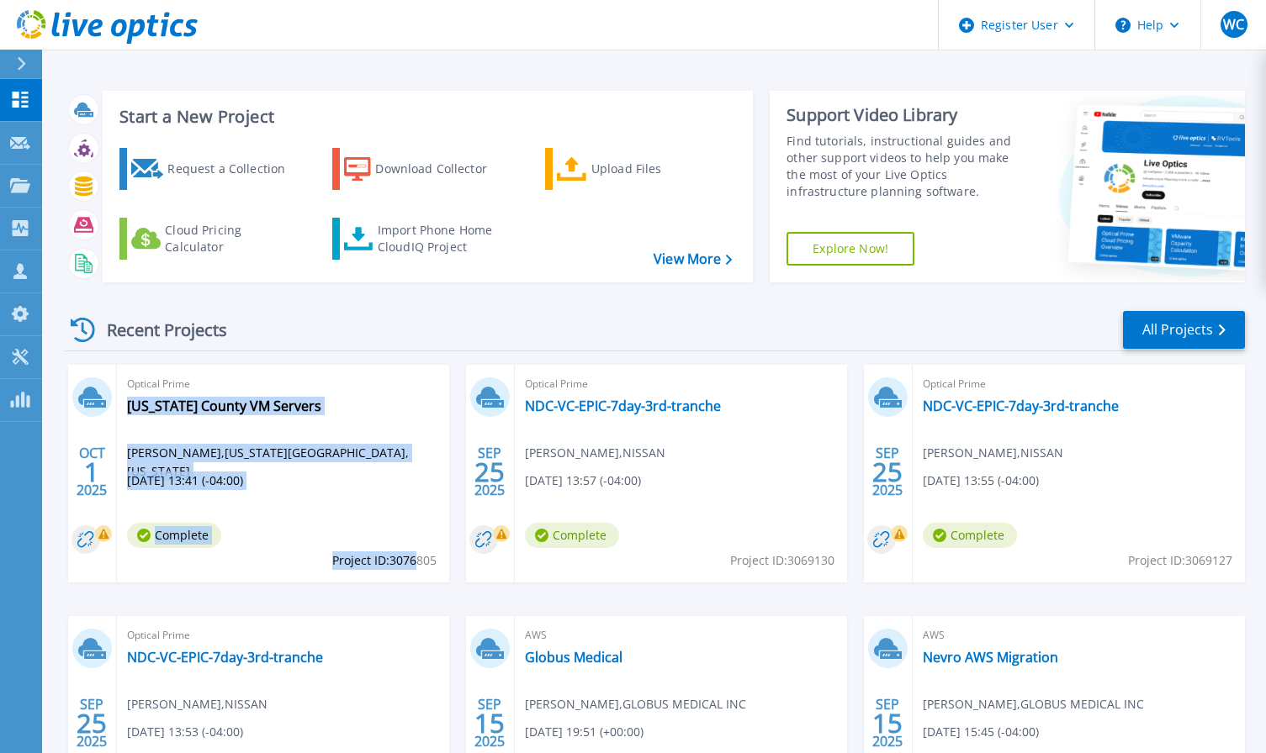
drag, startPoint x: 437, startPoint y: 562, endPoint x: 414, endPoint y: 563, distance: 23.6
click at [414, 563] on div "Optical Prime Delaware County VM Servers Michael Campellone , DELAWARE COUNTY, …" at bounding box center [283, 474] width 332 height 218
click at [404, 561] on span "Project ID: 3076805" at bounding box center [384, 561] width 104 height 18
click at [394, 562] on span "Project ID: 3076805" at bounding box center [384, 561] width 104 height 18
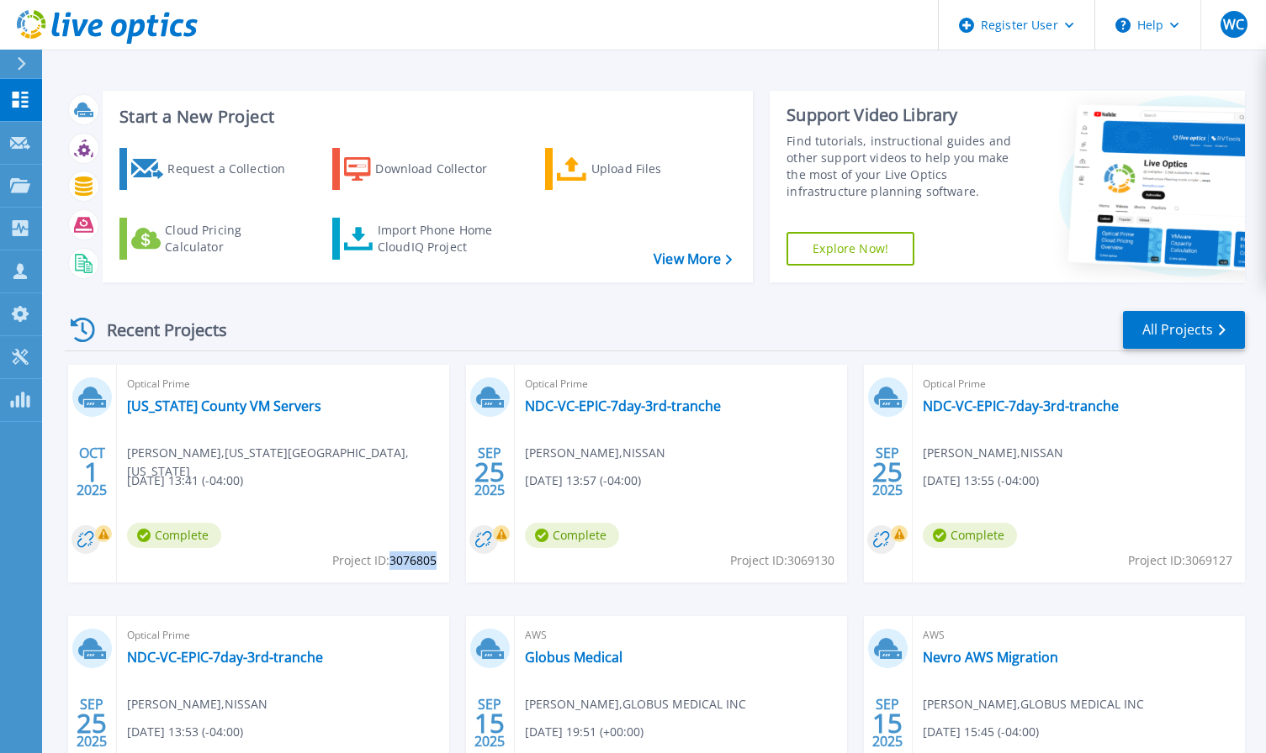
drag, startPoint x: 392, startPoint y: 562, endPoint x: 435, endPoint y: 563, distance: 42.9
click at [435, 563] on span "Project ID: 3076805" at bounding box center [384, 561] width 104 height 18
copy span "3076805"
click at [182, 405] on link "[US_STATE] County VM Servers" at bounding box center [224, 406] width 194 height 17
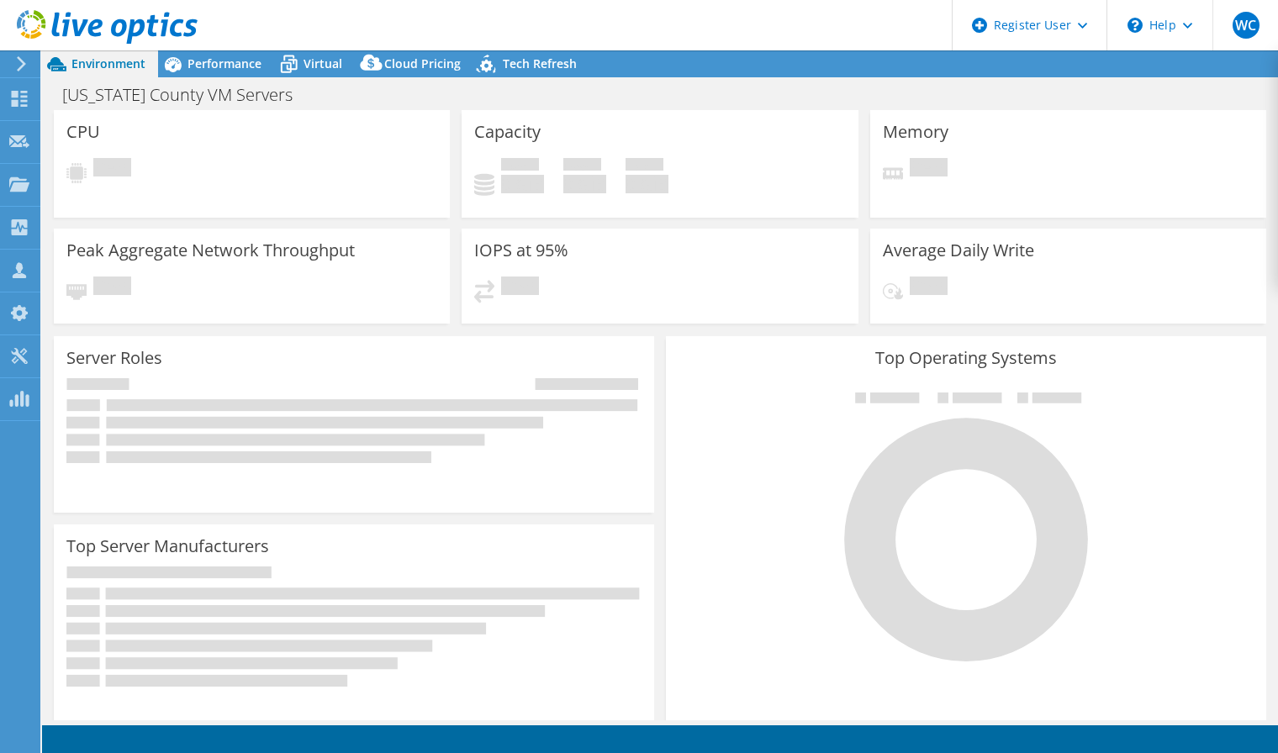
select select "USD"
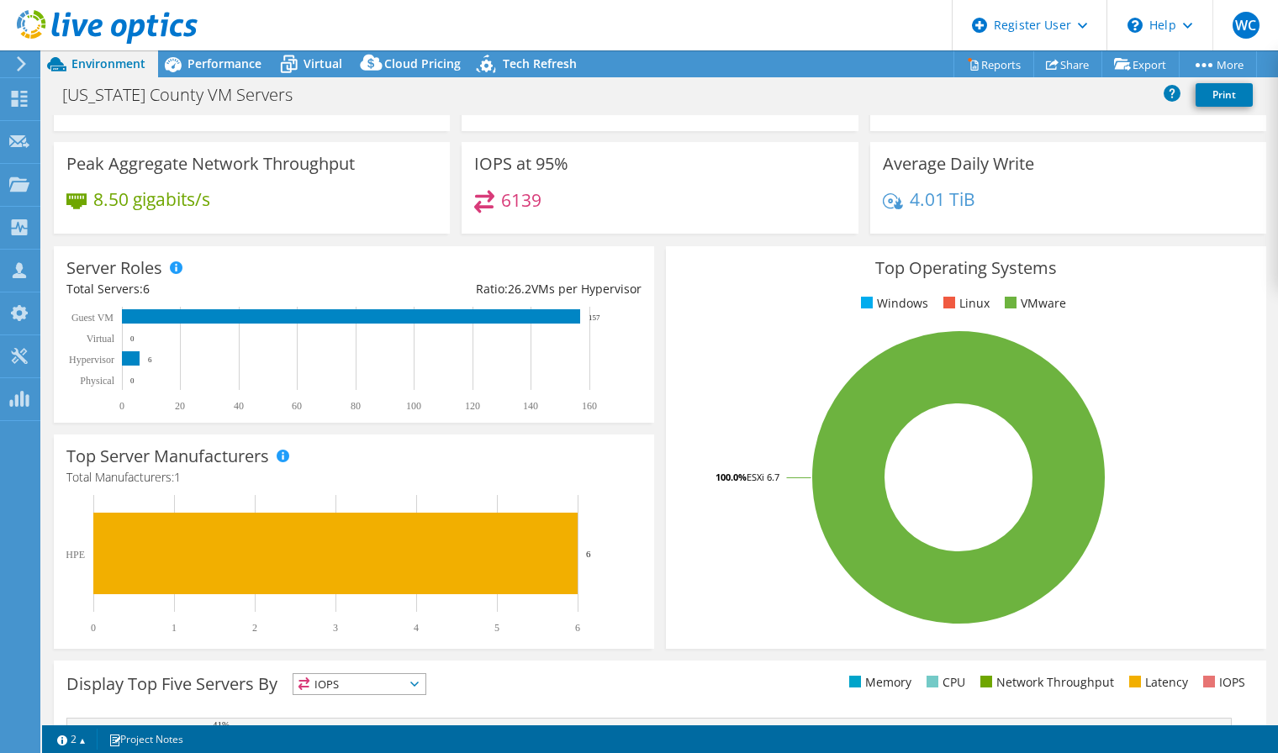
scroll to position [252, 0]
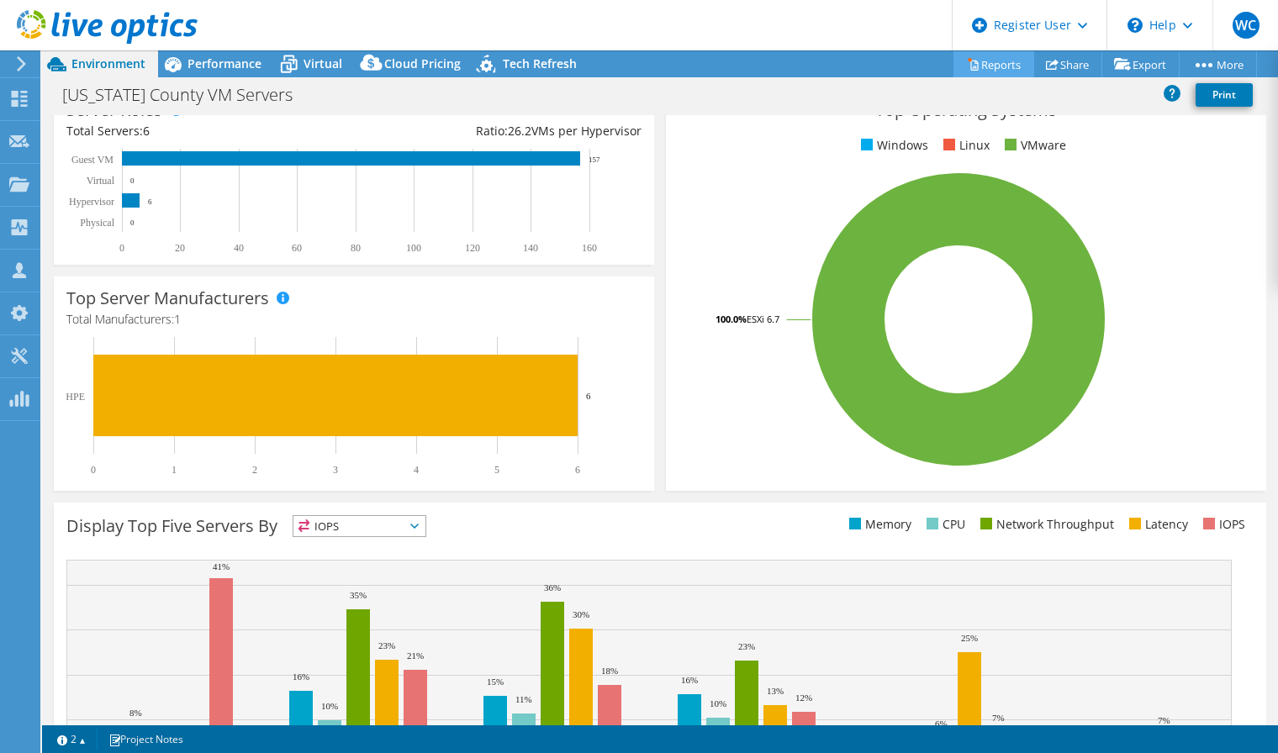
click at [993, 64] on link "Reports" at bounding box center [994, 64] width 81 height 26
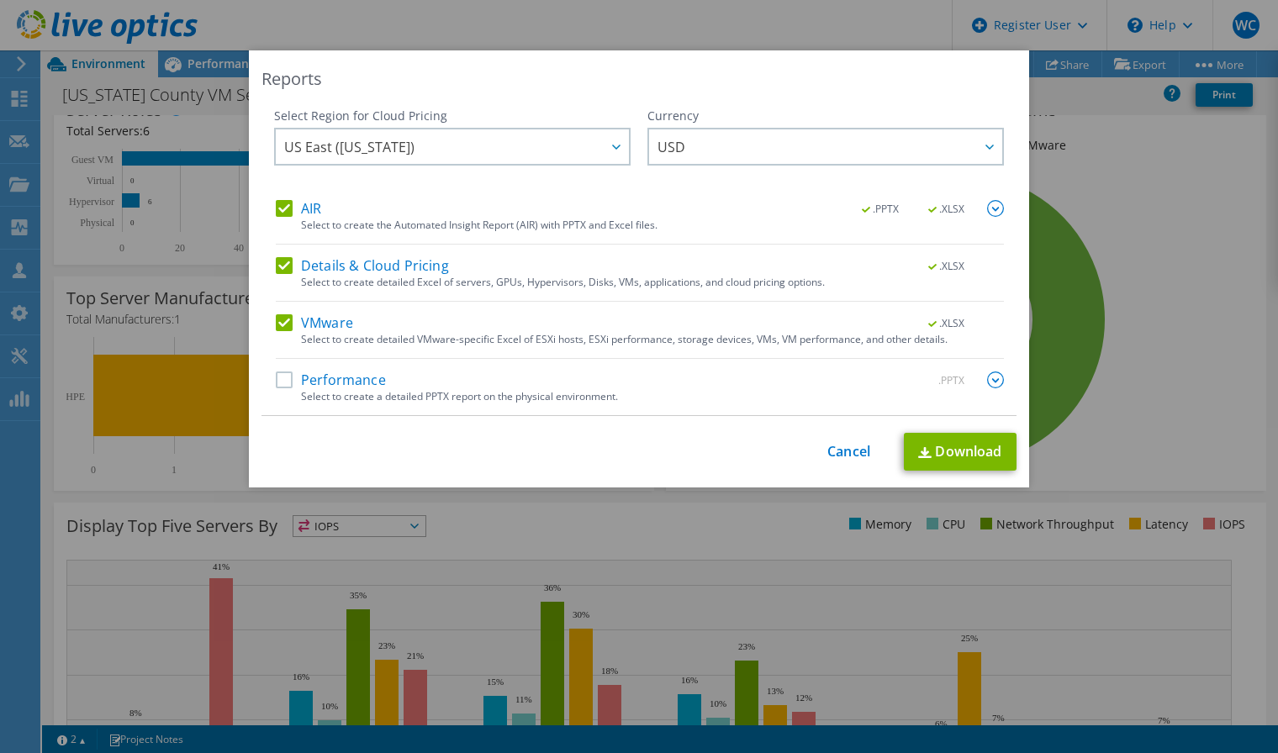
click at [278, 206] on label "AIR" at bounding box center [298, 208] width 45 height 17
click at [0, 0] on input "AIR" at bounding box center [0, 0] width 0 height 0
click at [276, 266] on label "Details & Cloud Pricing" at bounding box center [362, 265] width 173 height 17
click at [0, 0] on input "Details & Cloud Pricing" at bounding box center [0, 0] width 0 height 0
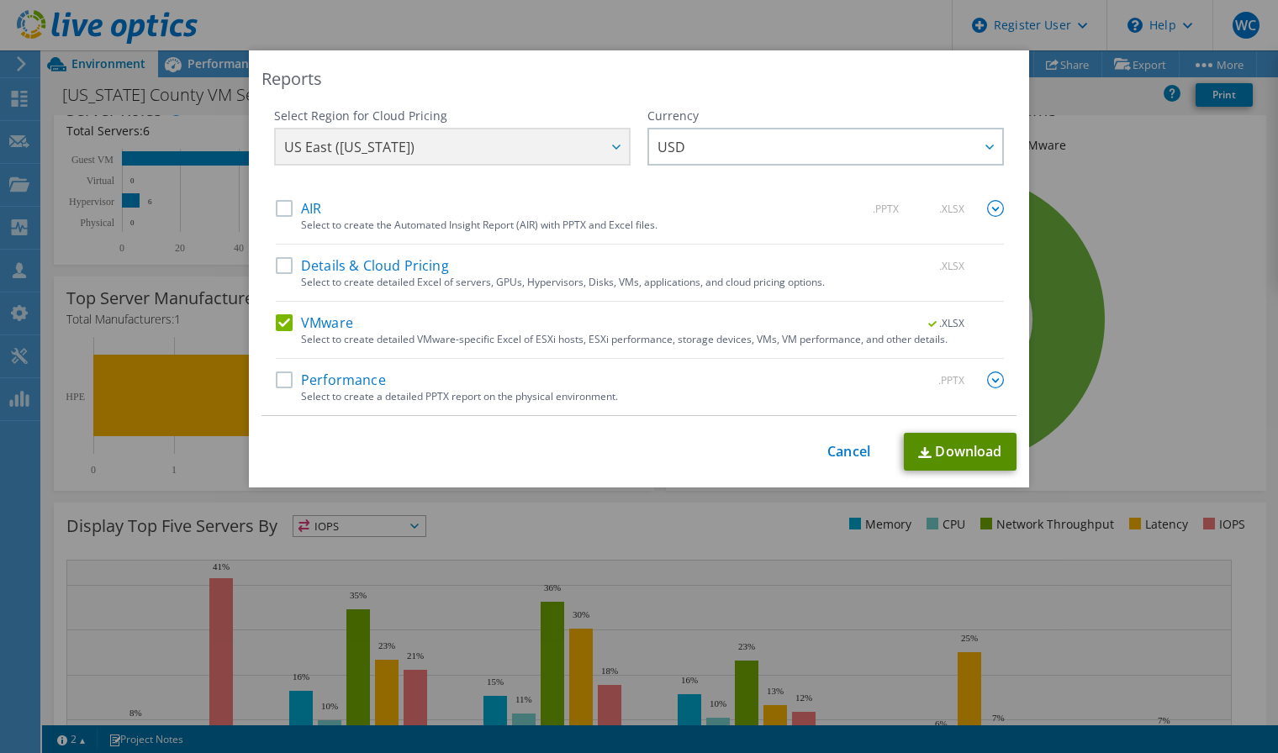
click at [948, 453] on link "Download" at bounding box center [960, 452] width 113 height 38
click at [836, 451] on link "Cancel" at bounding box center [848, 452] width 43 height 16
